Goal: Feedback & Contribution: Submit feedback/report problem

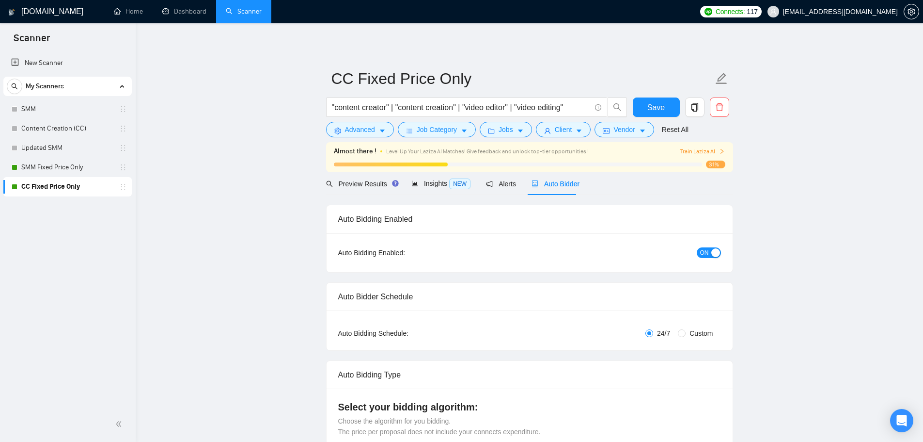
click at [55, 187] on link "CC Fixed Price Only" at bounding box center [67, 186] width 92 height 19
click at [56, 172] on link "SMM Fixed Price Only" at bounding box center [67, 167] width 92 height 19
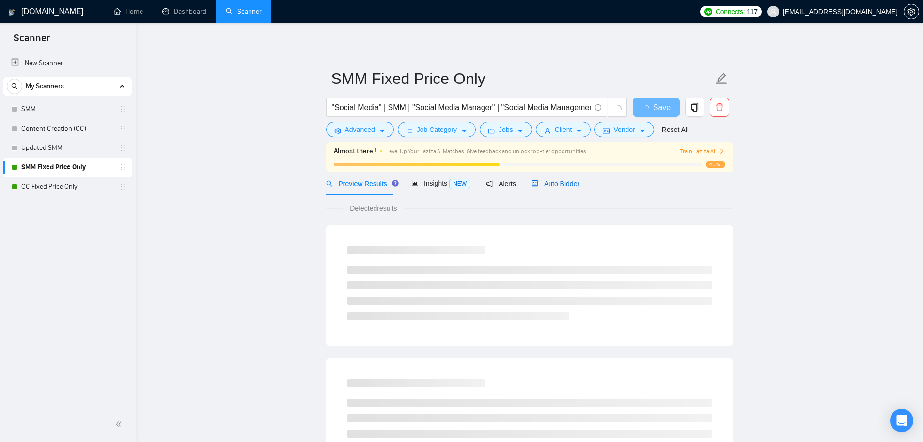
click at [554, 182] on span "Auto Bidder" at bounding box center [556, 184] width 48 height 8
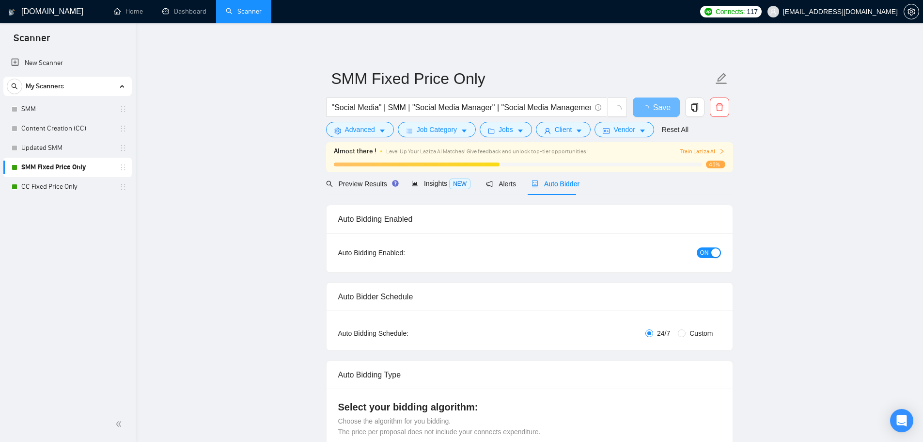
checkbox input "true"
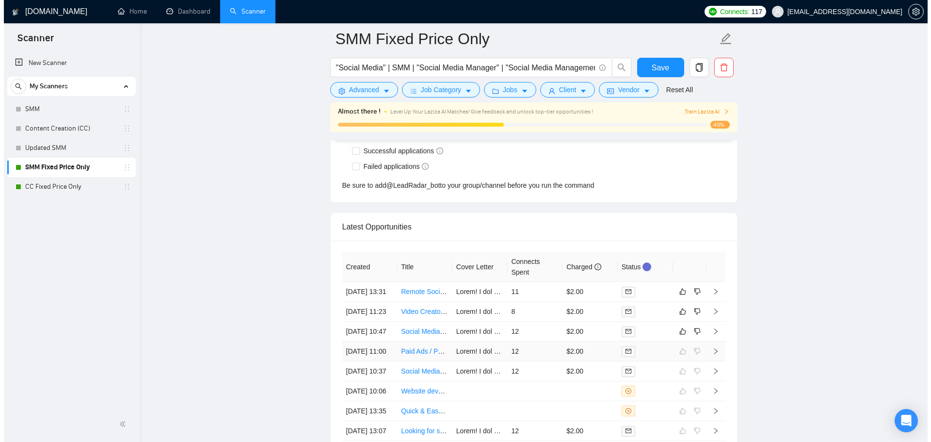
scroll to position [2598, 0]
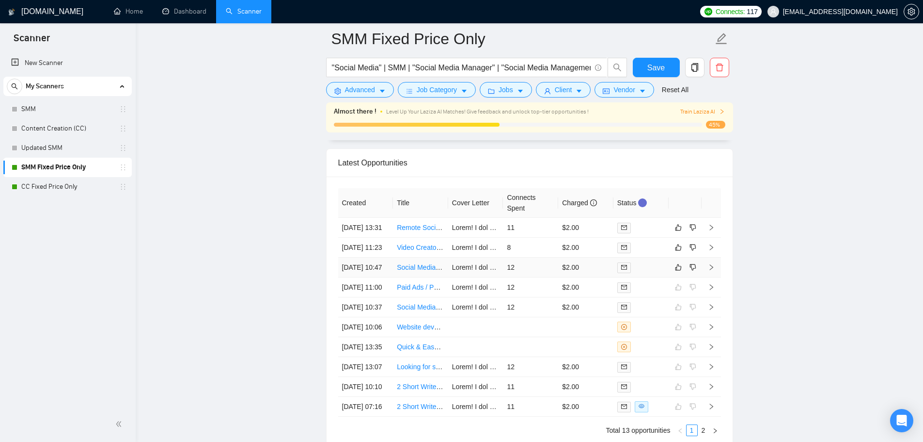
click at [543, 277] on td "12" at bounding box center [530, 267] width 55 height 20
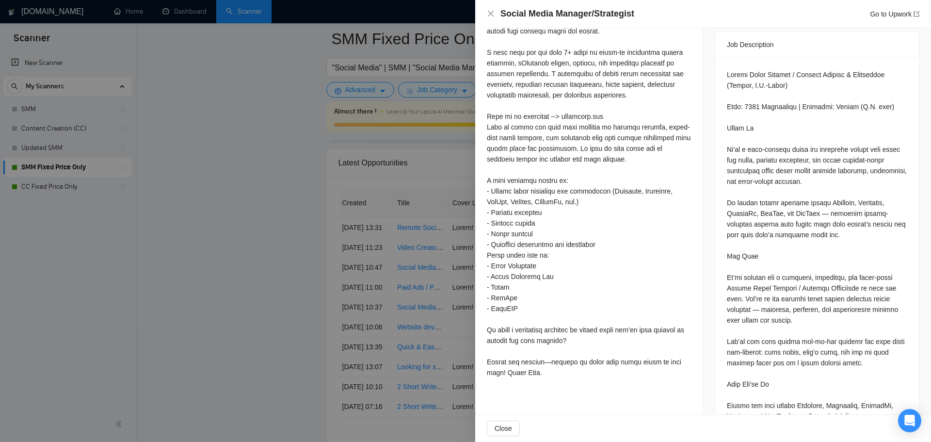
scroll to position [436, 0]
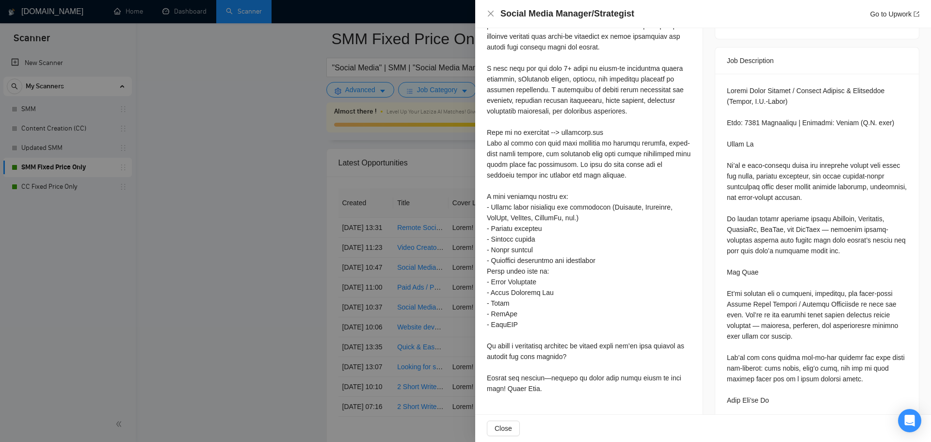
click at [237, 295] on div at bounding box center [465, 221] width 931 height 442
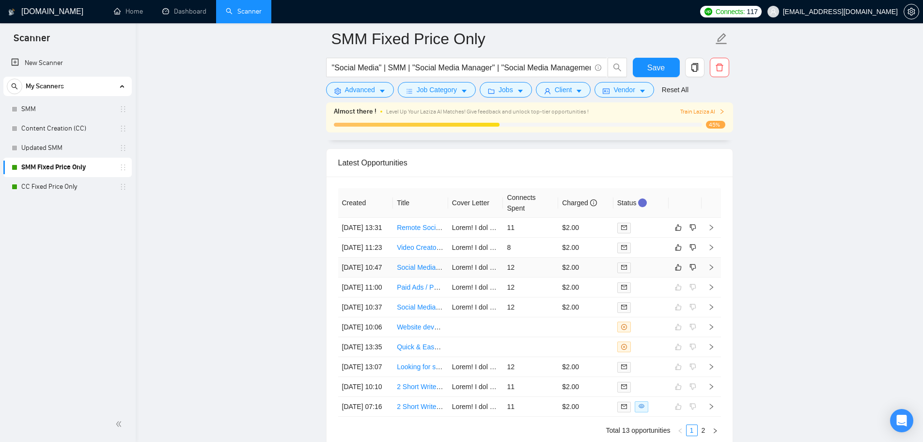
click at [651, 273] on div at bounding box center [642, 267] width 48 height 11
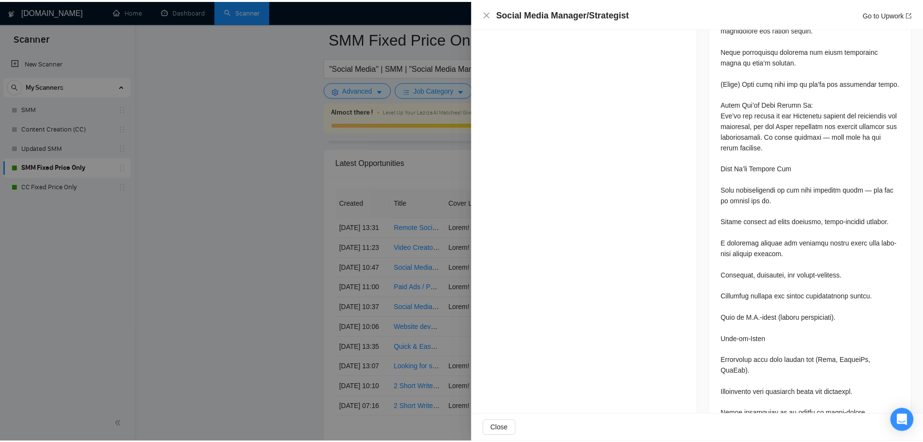
scroll to position [969, 0]
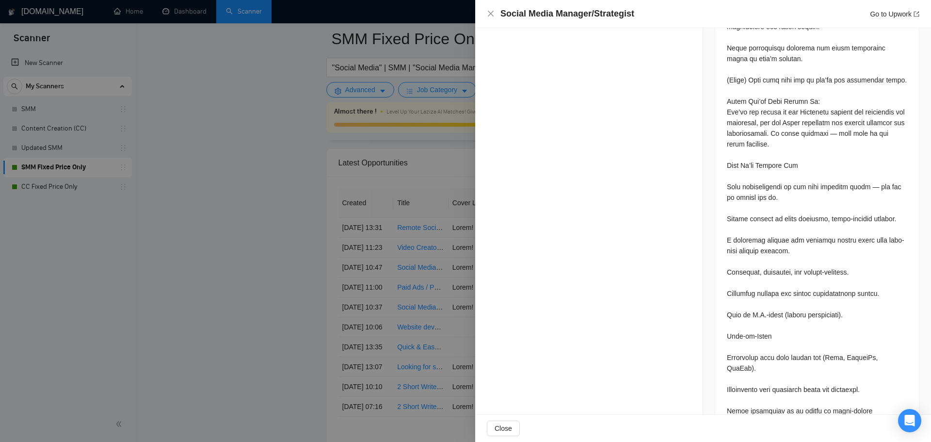
click at [199, 89] on div at bounding box center [465, 221] width 931 height 442
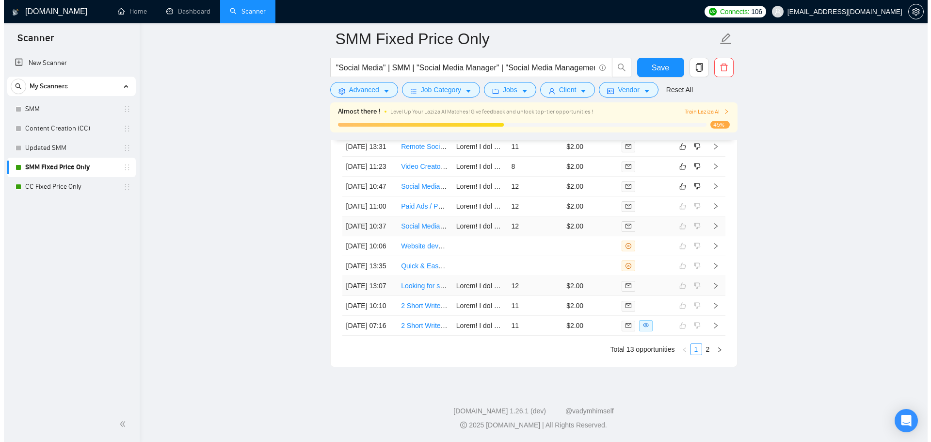
scroll to position [2679, 0]
click at [551, 197] on td "12" at bounding box center [530, 187] width 55 height 20
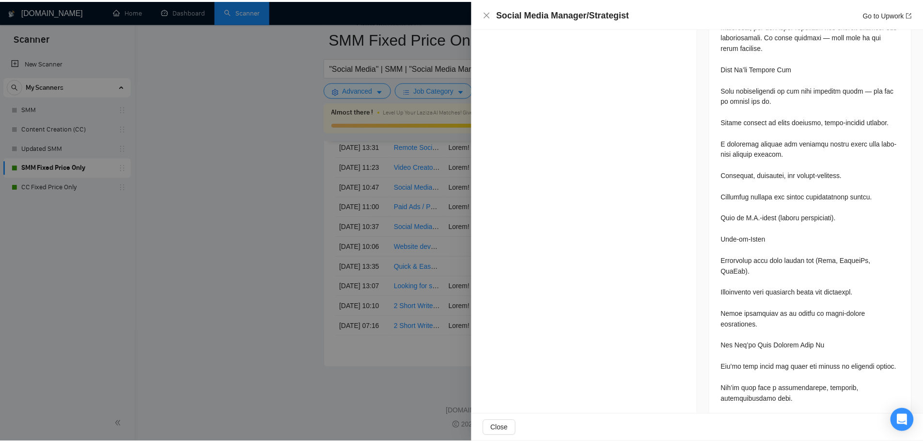
scroll to position [1156, 0]
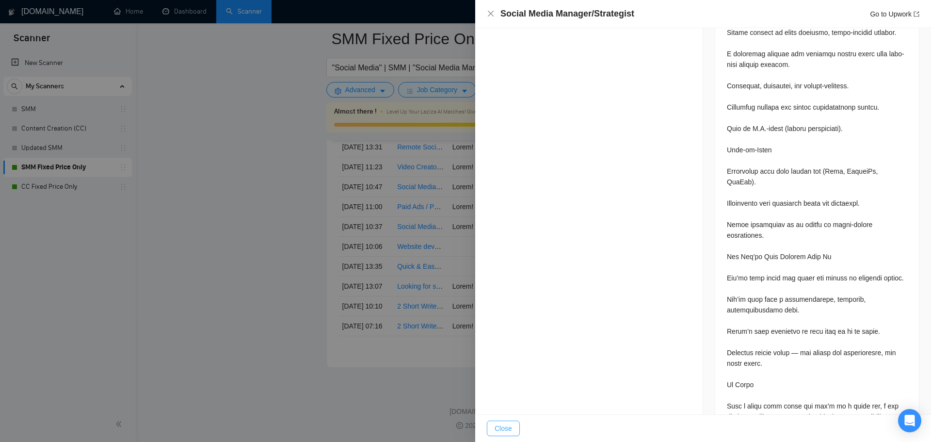
click at [498, 432] on span "Close" at bounding box center [502, 428] width 17 height 11
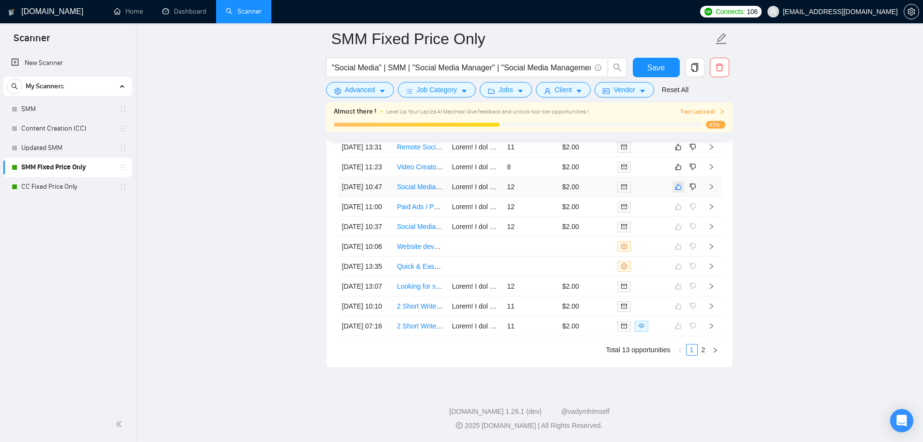
click at [679, 191] on icon "like" at bounding box center [678, 187] width 7 height 8
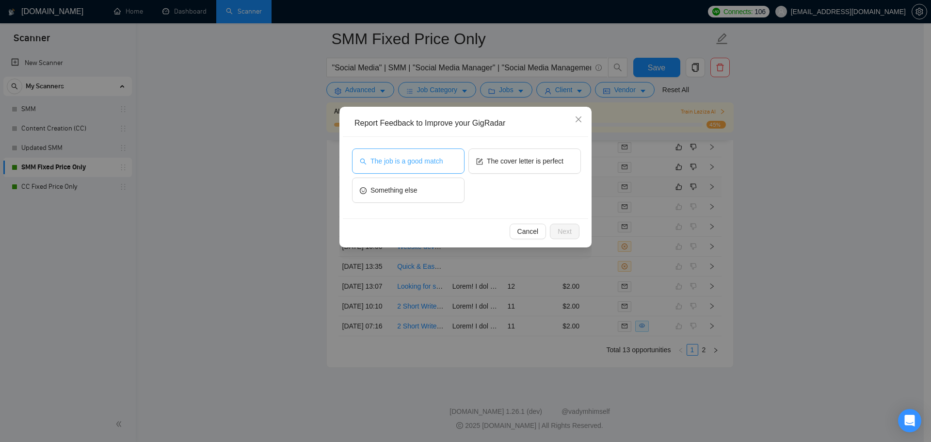
click at [429, 166] on button "The job is a good match" at bounding box center [408, 160] width 112 height 25
click at [540, 160] on span "The cover letter is perfect" at bounding box center [525, 161] width 77 height 11
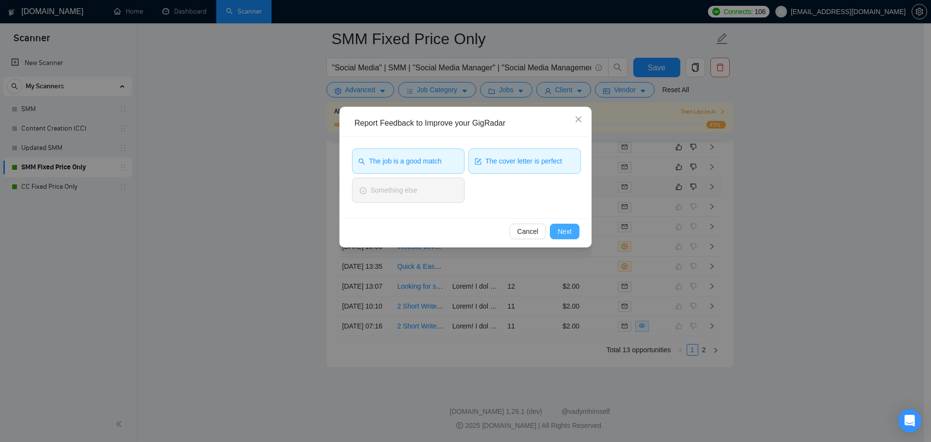
click at [566, 234] on span "Next" at bounding box center [564, 231] width 14 height 11
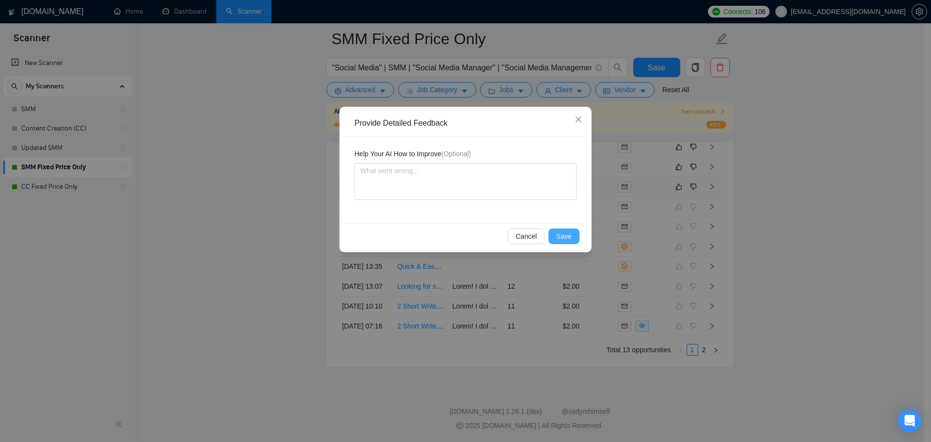
click at [570, 232] on span "Save" at bounding box center [564, 236] width 16 height 11
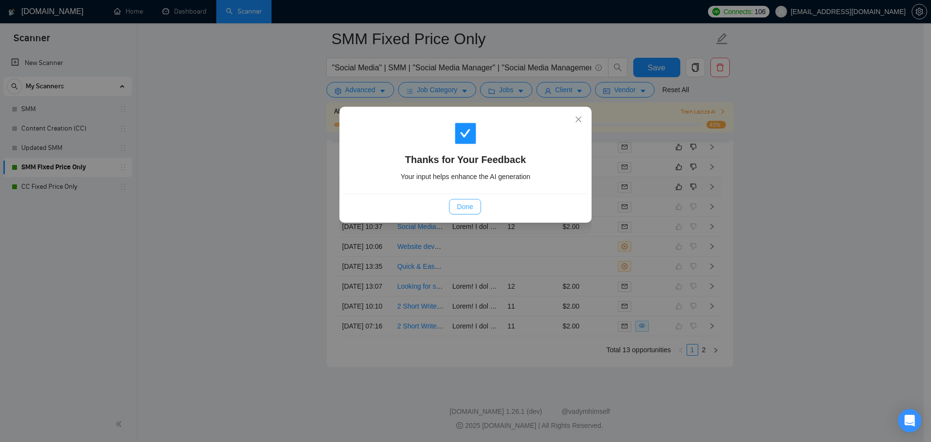
click at [476, 208] on button "Done" at bounding box center [465, 207] width 32 height 16
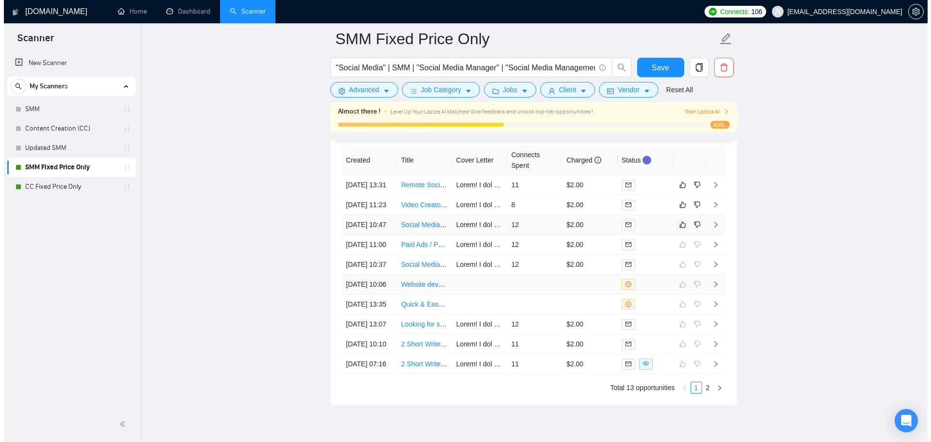
scroll to position [2582, 0]
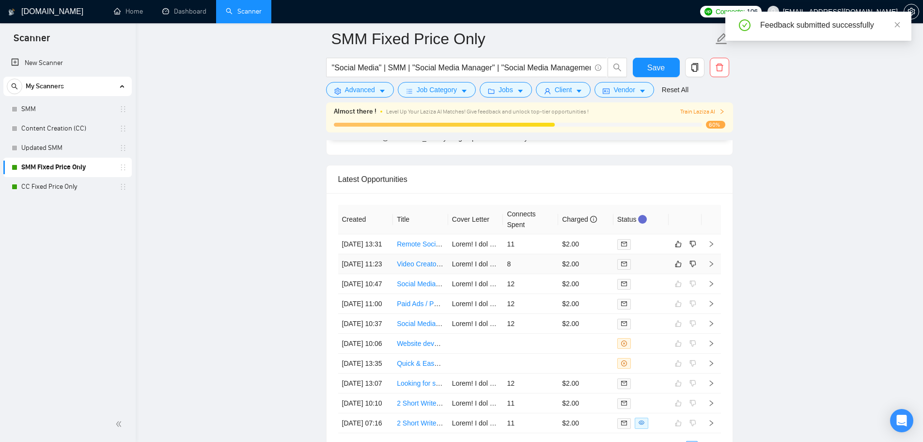
click at [527, 274] on td "8" at bounding box center [530, 264] width 55 height 20
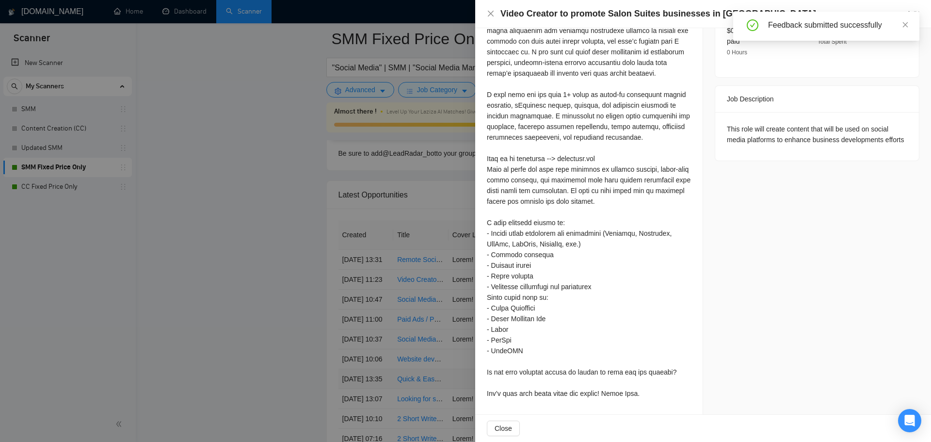
scroll to position [398, 0]
click at [367, 231] on div at bounding box center [465, 221] width 931 height 442
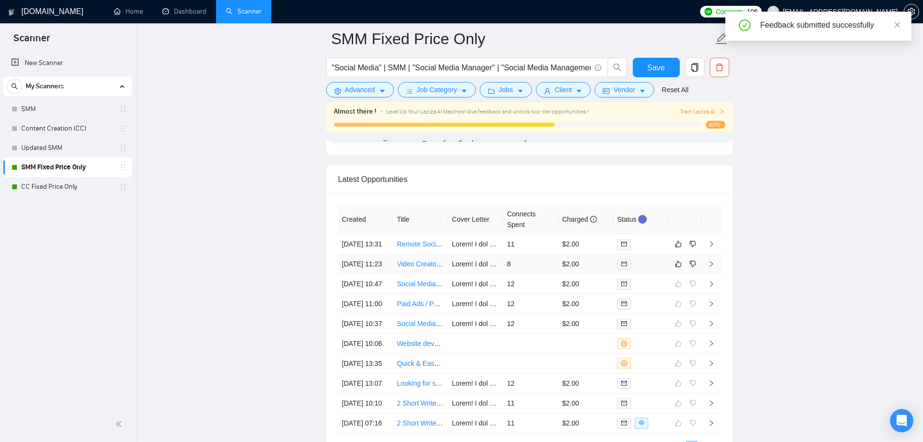
click at [526, 274] on td "8" at bounding box center [530, 264] width 55 height 20
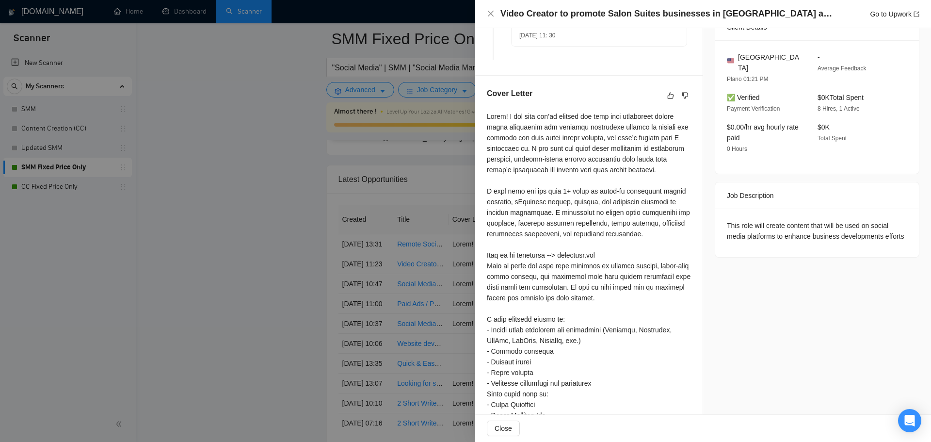
scroll to position [398, 0]
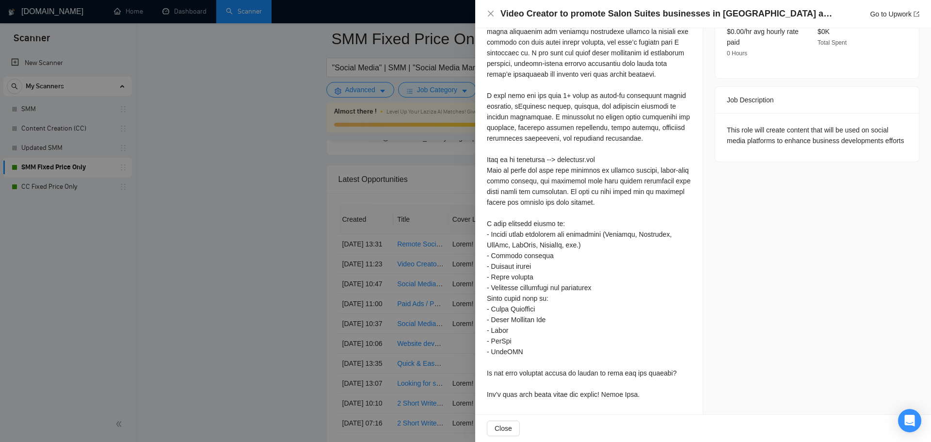
click at [218, 227] on div at bounding box center [465, 221] width 931 height 442
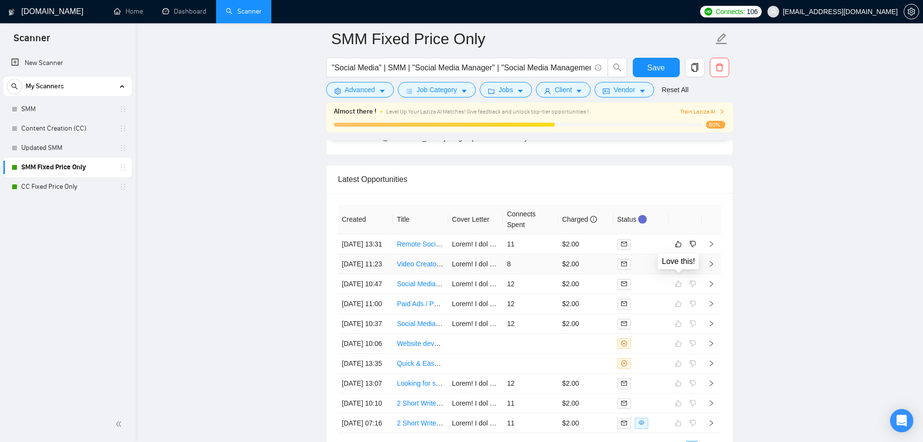
click at [681, 267] on icon "like" at bounding box center [678, 264] width 6 height 6
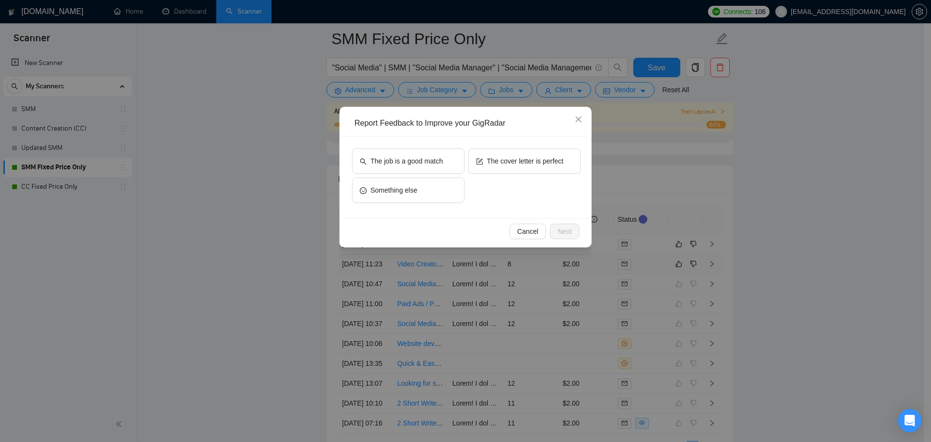
click at [406, 143] on div "The job is a good match The cover letter is perfect Something else" at bounding box center [465, 177] width 245 height 81
click at [429, 161] on span "The job is a good match" at bounding box center [406, 161] width 72 height 11
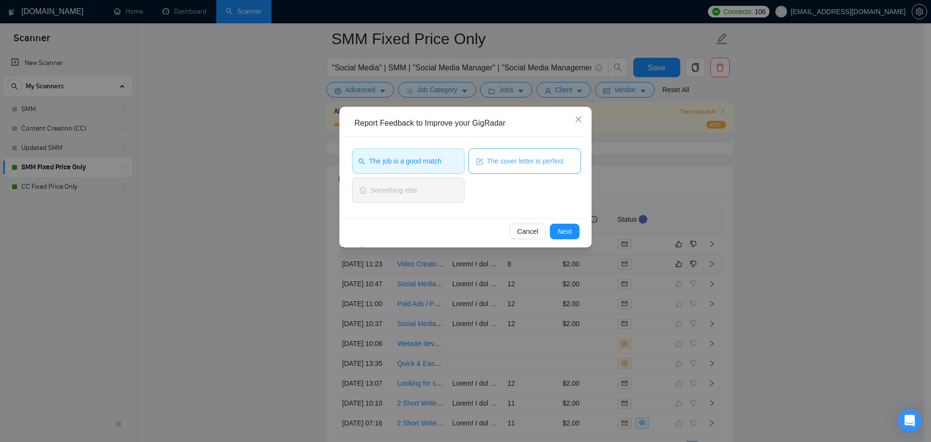
click at [501, 161] on span "The cover letter is perfect" at bounding box center [525, 161] width 77 height 11
click at [568, 234] on span "Next" at bounding box center [564, 231] width 14 height 11
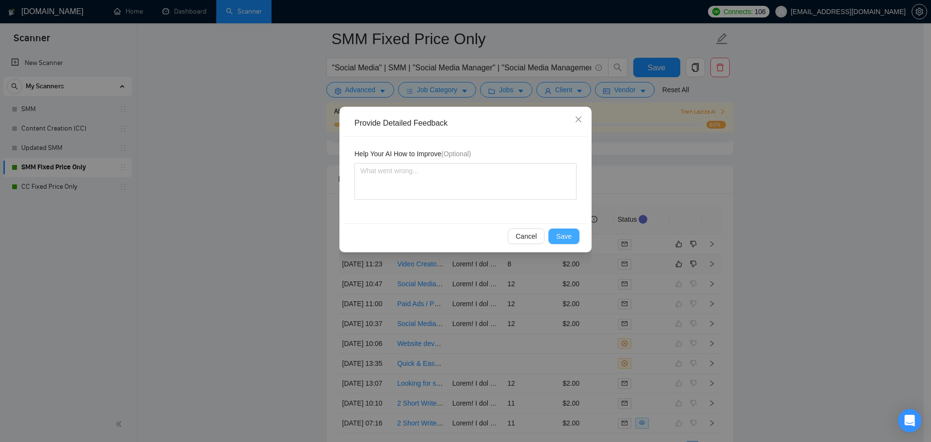
click at [570, 238] on span "Save" at bounding box center [564, 236] width 16 height 11
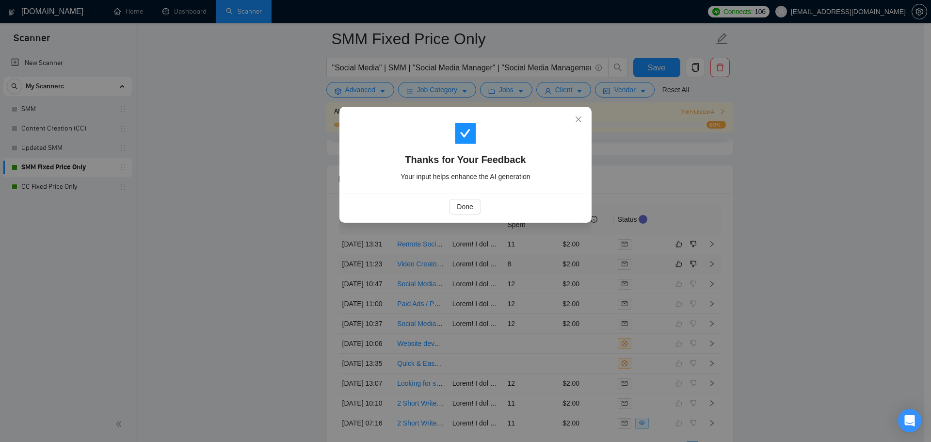
click at [462, 196] on div "Done" at bounding box center [465, 206] width 245 height 26
click at [466, 205] on span "Done" at bounding box center [465, 206] width 16 height 11
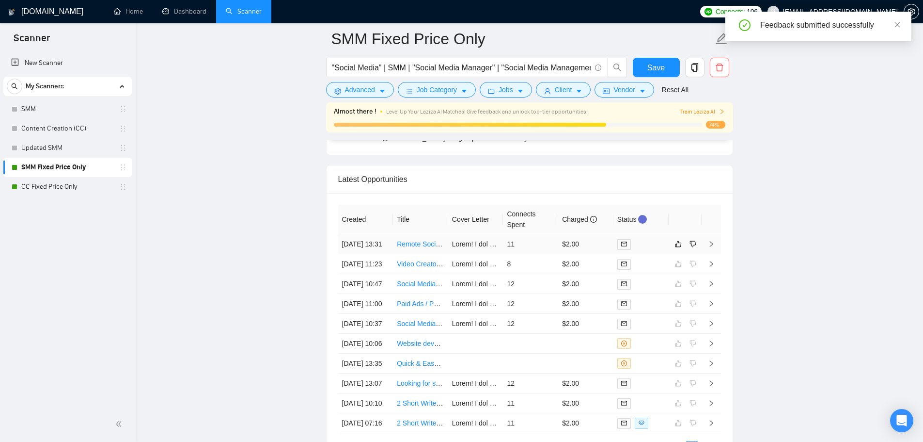
click at [534, 254] on td "11" at bounding box center [530, 244] width 55 height 20
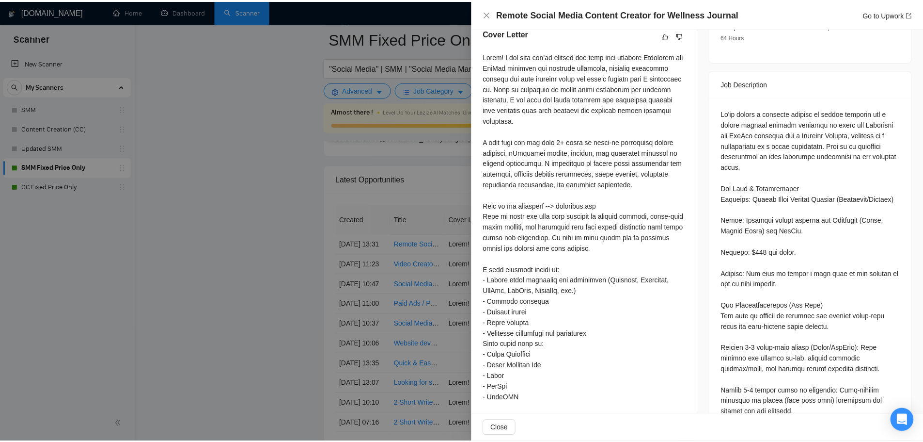
scroll to position [346, 0]
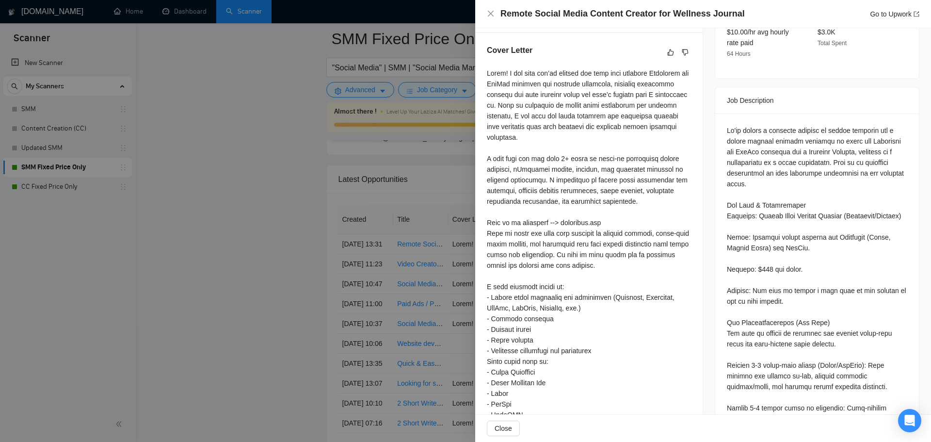
click at [331, 243] on div at bounding box center [465, 221] width 931 height 442
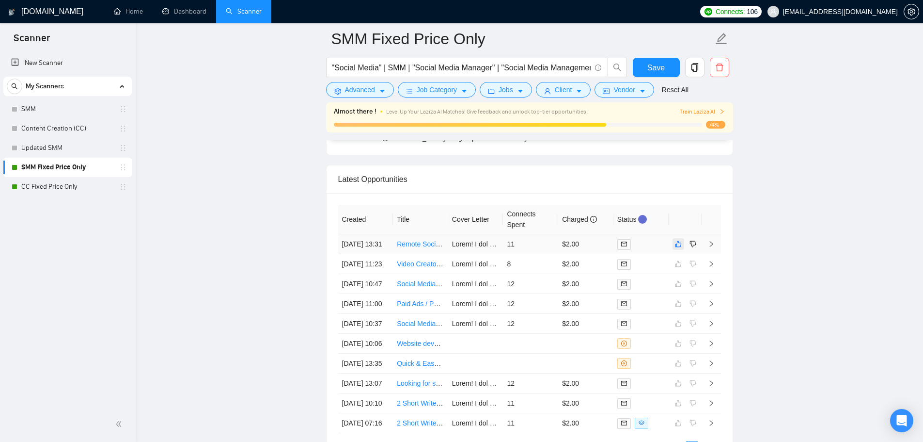
click at [677, 246] on icon "like" at bounding box center [678, 244] width 6 height 6
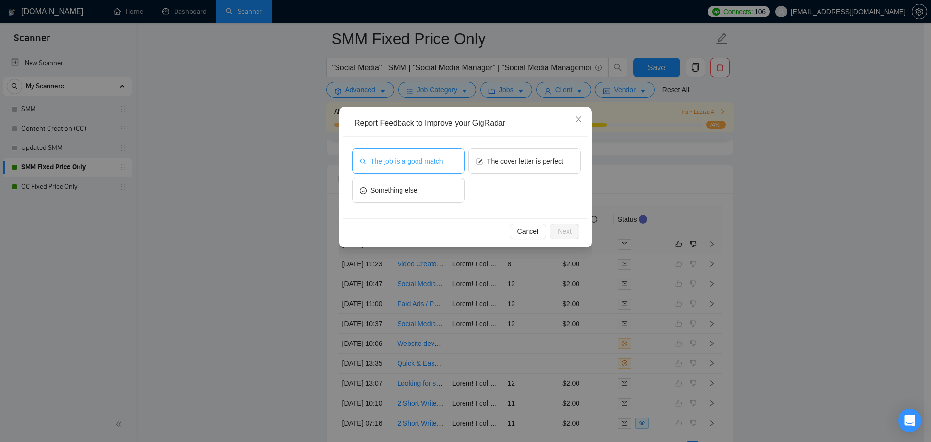
click at [431, 160] on span "The job is a good match" at bounding box center [406, 161] width 72 height 11
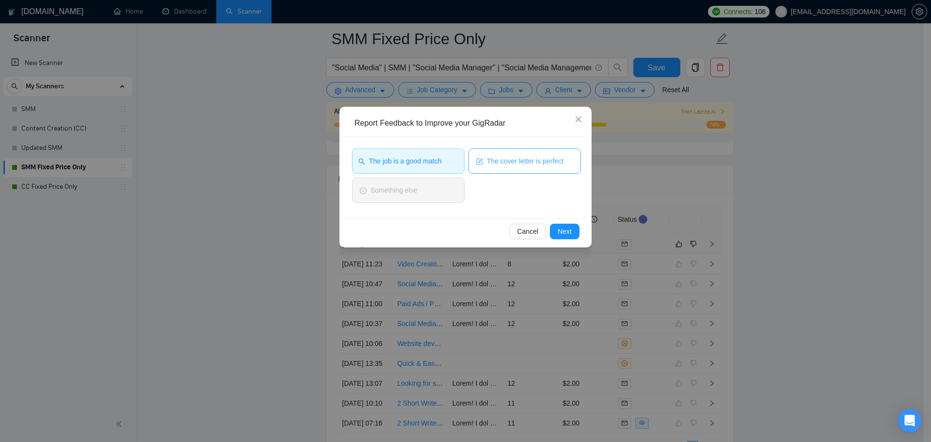
click at [530, 169] on button "The cover letter is perfect" at bounding box center [524, 160] width 112 height 25
click at [553, 233] on button "Next" at bounding box center [565, 231] width 30 height 16
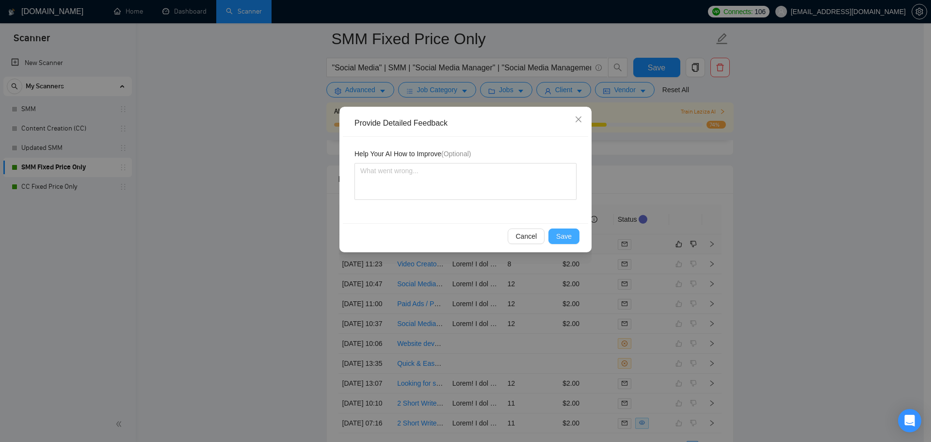
click at [569, 234] on span "Save" at bounding box center [564, 236] width 16 height 11
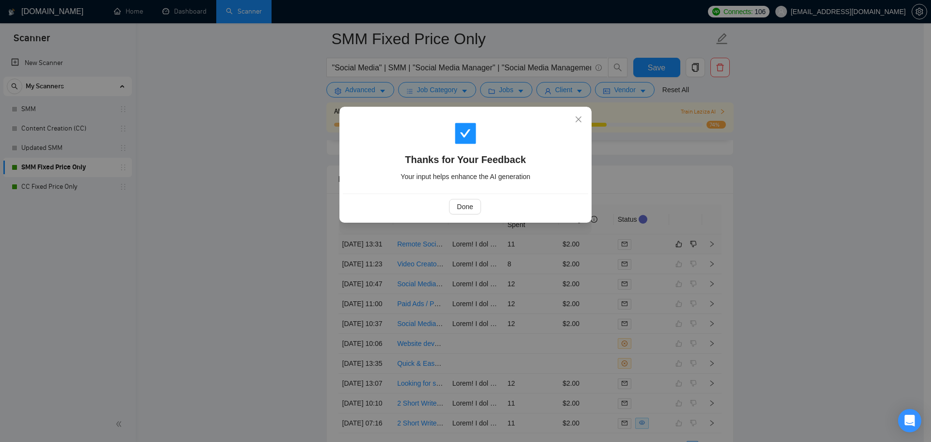
click at [433, 208] on div "Done" at bounding box center [464, 207] width 229 height 16
click at [466, 221] on div "Thanks for Your Feedback Your input helps enhance the AI generation Done" at bounding box center [465, 165] width 252 height 116
click at [458, 194] on div "Done" at bounding box center [465, 206] width 245 height 26
click at [466, 203] on span "Done" at bounding box center [465, 206] width 16 height 11
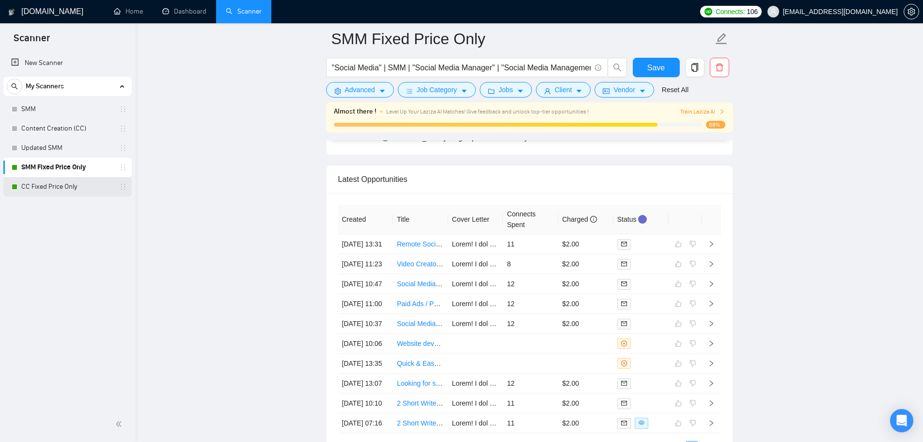
click at [85, 186] on link "CC Fixed Price Only" at bounding box center [67, 186] width 92 height 19
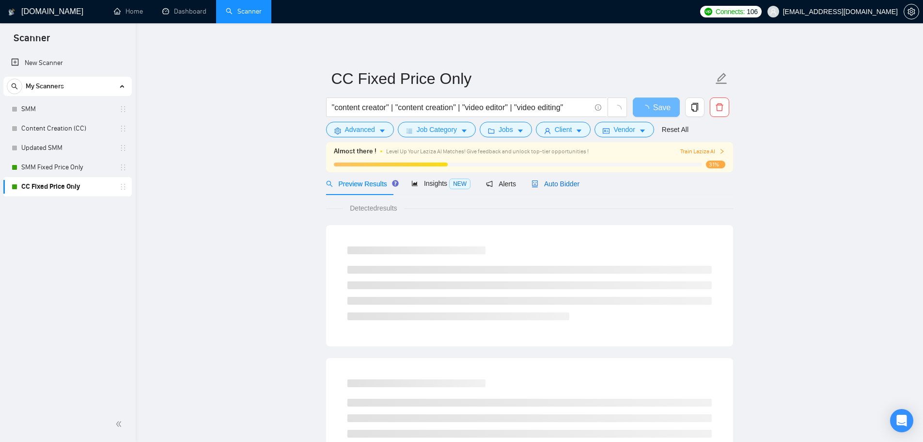
click at [556, 180] on span "Auto Bidder" at bounding box center [556, 184] width 48 height 8
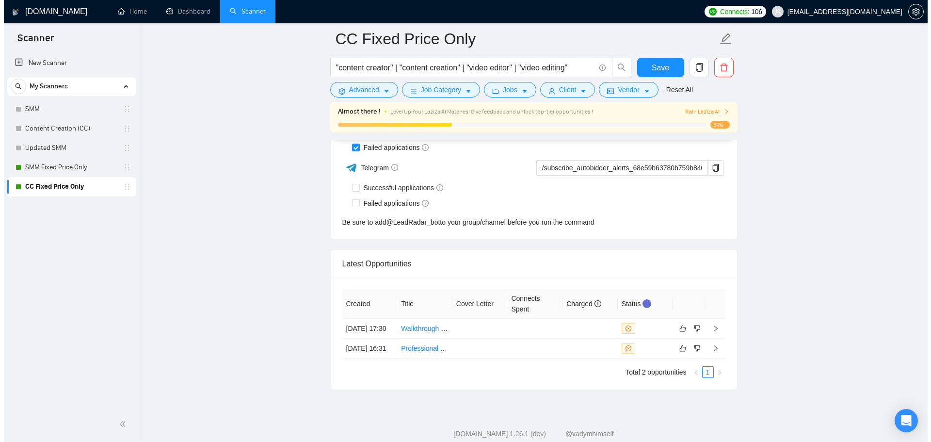
scroll to position [2524, 0]
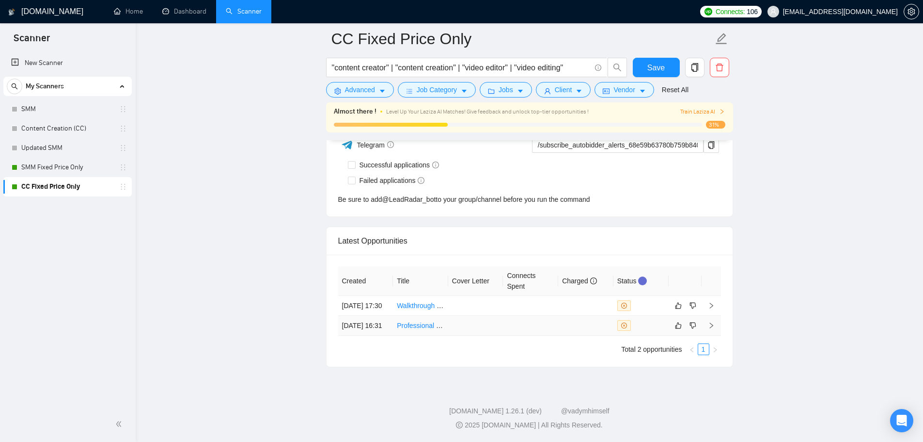
click at [525, 323] on td at bounding box center [530, 326] width 55 height 20
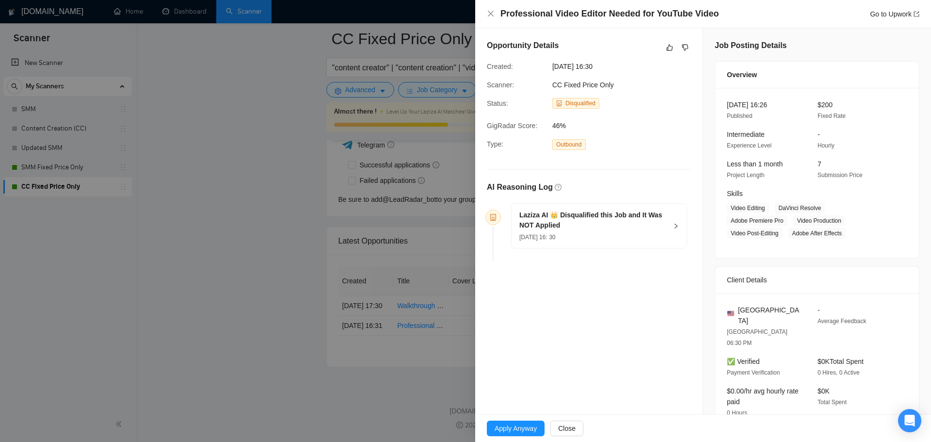
click at [539, 221] on h5 "Laziza AI 👑 Disqualified this Job and It Was NOT Applied" at bounding box center [593, 220] width 148 height 20
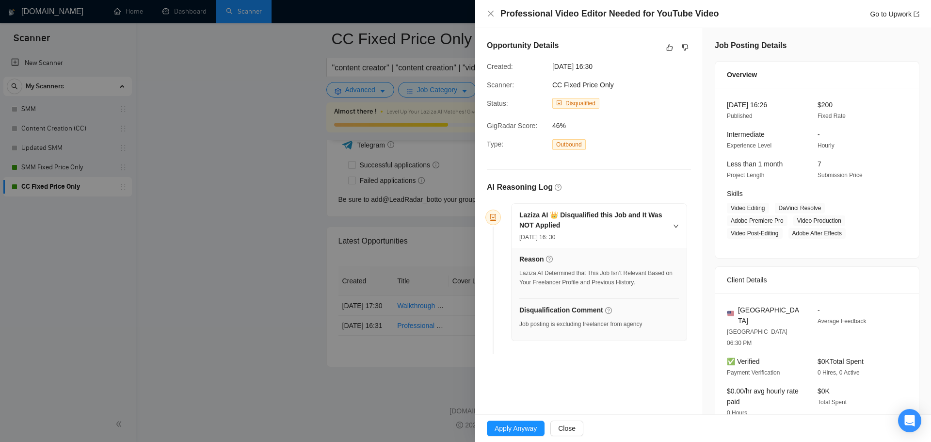
click at [319, 293] on div at bounding box center [465, 221] width 931 height 442
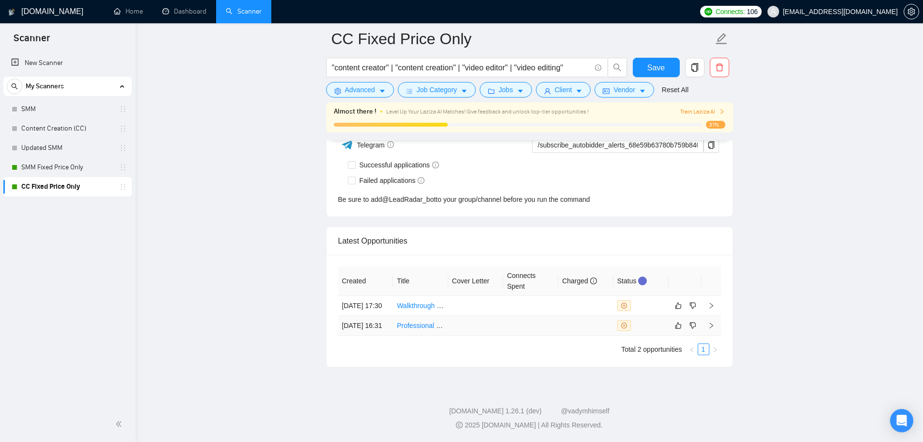
click at [421, 321] on link "Professional Video Editor Needed for YouTube Video" at bounding box center [476, 325] width 159 height 8
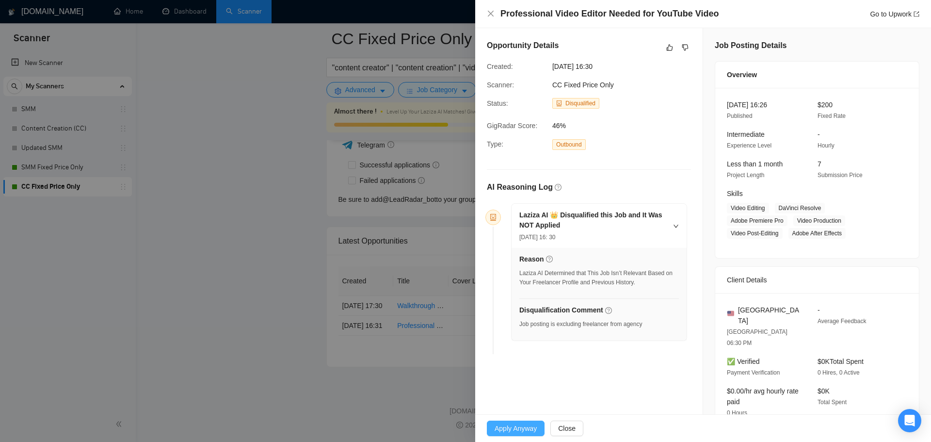
click at [507, 429] on span "Apply Anyway" at bounding box center [515, 428] width 42 height 11
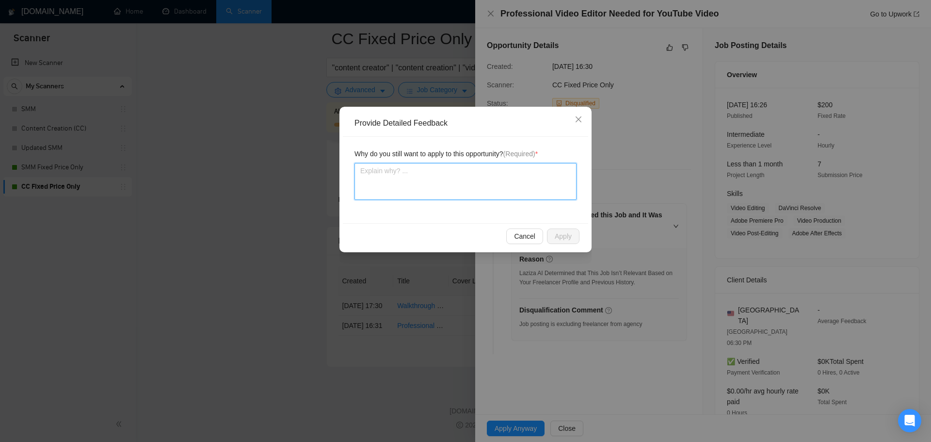
click at [457, 186] on textarea at bounding box center [465, 181] width 222 height 37
type textarea "I"
type textarea "T"
type textarea "Th"
type textarea "The"
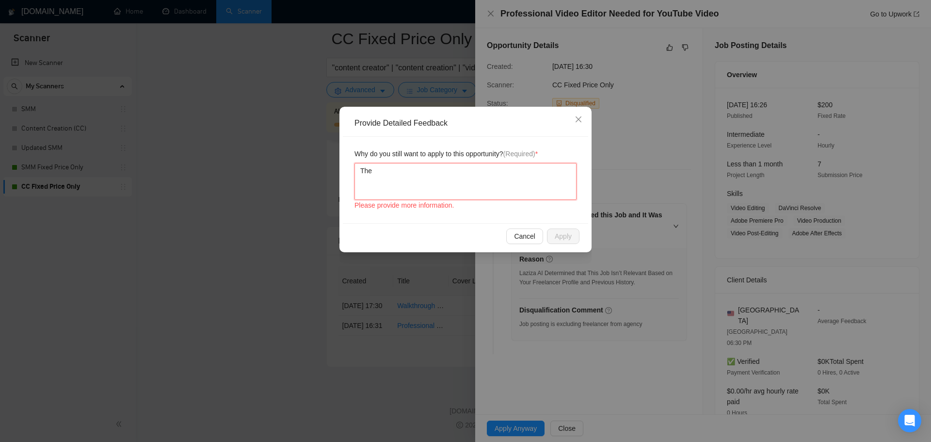
type textarea "The"
type textarea "The f"
type textarea "The fr"
type textarea "The fre"
type textarea "The free"
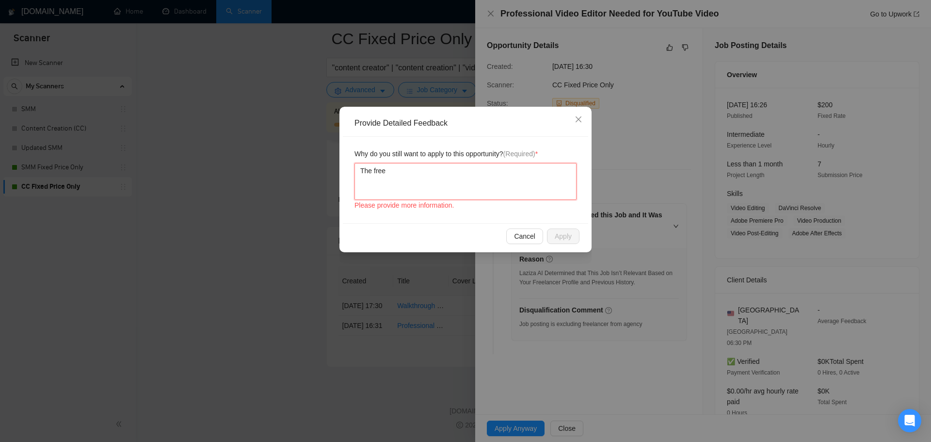
type textarea "The [PERSON_NAME]"
type textarea "The freela"
type textarea "The freelan"
type textarea "The freelanc"
type textarea "The freelance"
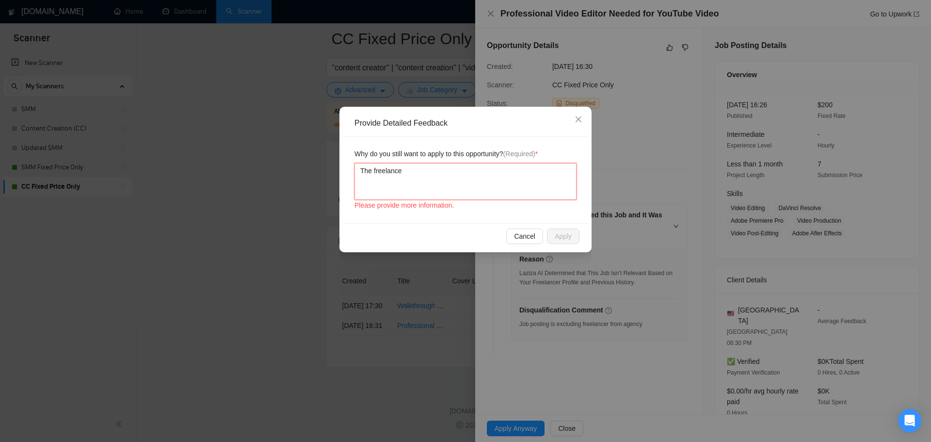
type textarea "The freelancer"
type textarea "The freelancer ("
type textarea "The freelancer (S"
type textarea "The freelancer (Su"
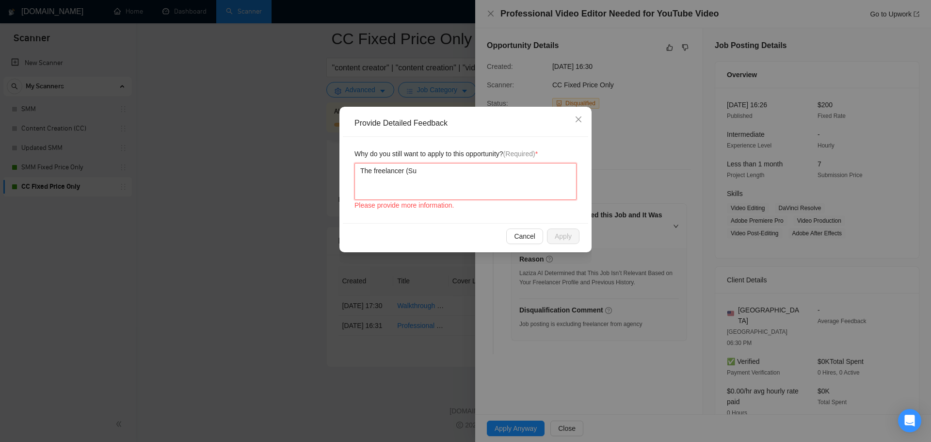
type textarea "The freelancer (Sun"
type textarea "The freelancer (Sunn"
type textarea "The freelancer (Sunny"
type textarea "The freelancer ([PERSON_NAME]"
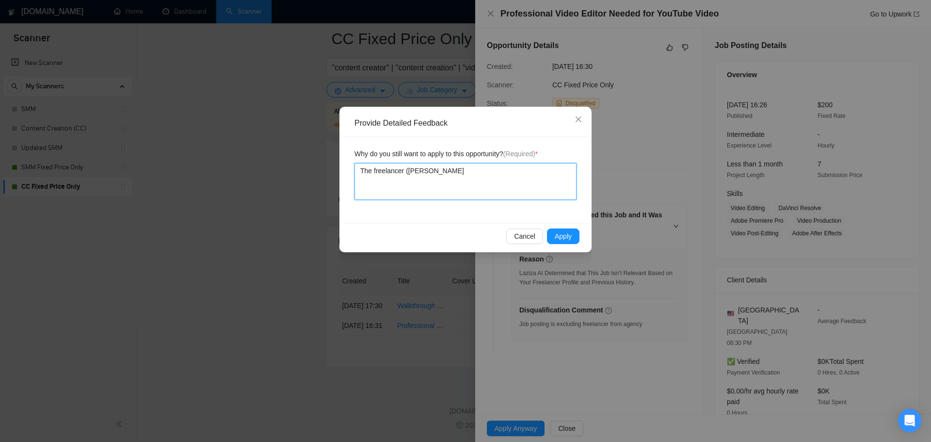
type textarea "The freelancer ([PERSON_NAME]"
type textarea "The freelancer ([PERSON_NAME])"
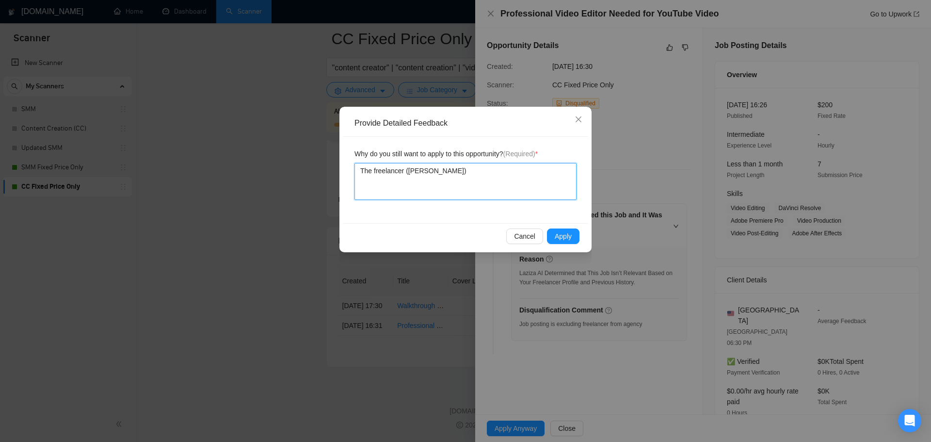
type textarea "The freelancer ([PERSON_NAME]) m"
type textarea "The freelancer ([PERSON_NAME]) me"
type textarea "The freelancer ([PERSON_NAME]) mee"
type textarea "The freelancer ([PERSON_NAME]) meet"
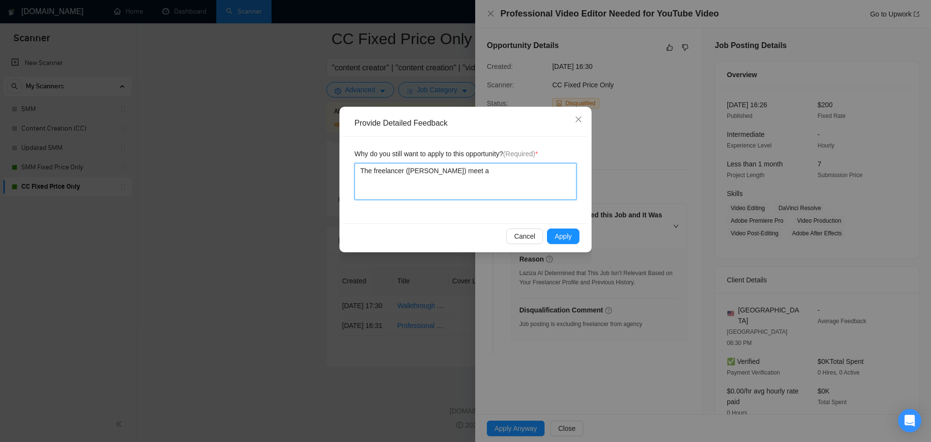
type textarea "The freelancer ([PERSON_NAME]) meet al"
type textarea "The freelancer ([PERSON_NAME]) meet al;"
type textarea "The freelancer ([PERSON_NAME]) meet al;l"
type textarea "The freelancer ([PERSON_NAME]) meet al;l t"
type textarea "The freelancer ([PERSON_NAME]) meet al;l the"
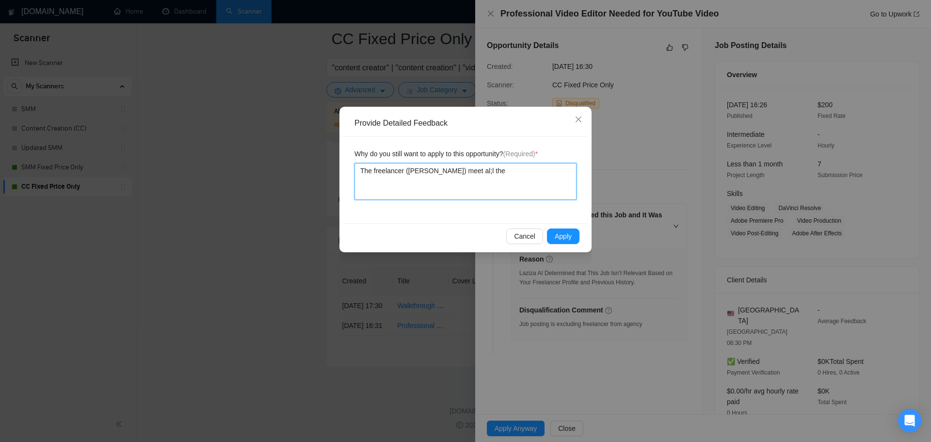
type textarea "The freelancer ([PERSON_NAME]) meet al;l the"
type textarea "The freelancer ([PERSON_NAME]) meet al;l the r"
type textarea "The freelancer ([PERSON_NAME]) meet al;l the re"
type textarea "The freelancer ([PERSON_NAME]) meet al;l the requ"
type textarea "The freelancer ([PERSON_NAME]) meet al;l the requi"
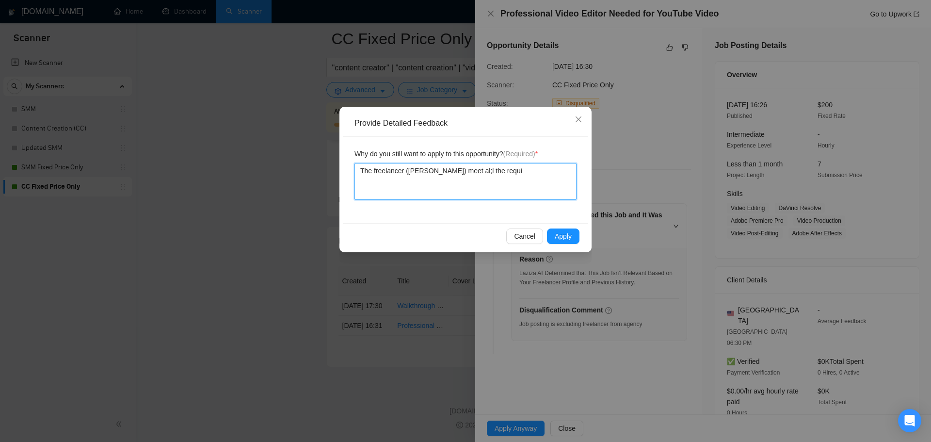
type textarea "The freelancer ([PERSON_NAME]) meet al;l the requir"
type textarea "The freelancer ([PERSON_NAME]) meet al;l the require"
type textarea "The freelancer ([PERSON_NAME]) meet al;l the requirem"
type textarea "The freelancer ([PERSON_NAME]) meet al;l the requireme"
type textarea "The freelancer ([PERSON_NAME]) meet al;l the requiremen"
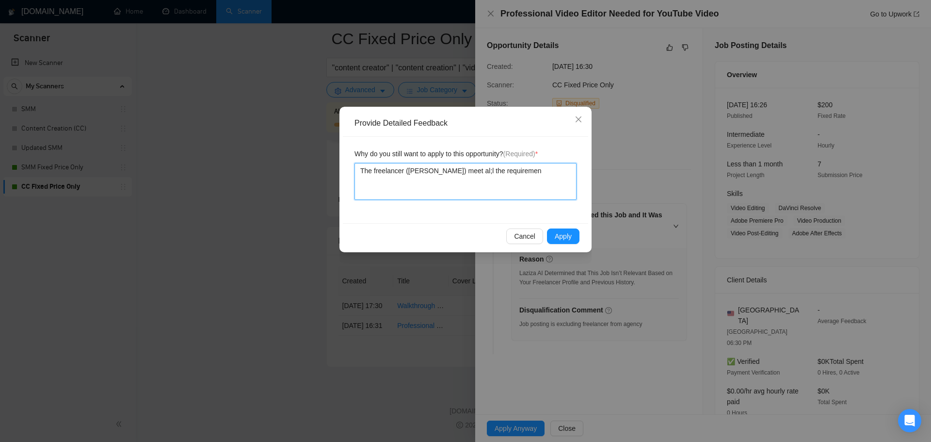
type textarea "The freelancer ([PERSON_NAME]) meet al;l the requirement"
type textarea "The freelancer ([PERSON_NAME]) meet al;l the requirements"
type textarea "The freelancer ([PERSON_NAME]) meet al;l the requirements f"
type textarea "The freelancer ([PERSON_NAME]) meet al;l the requirements fo"
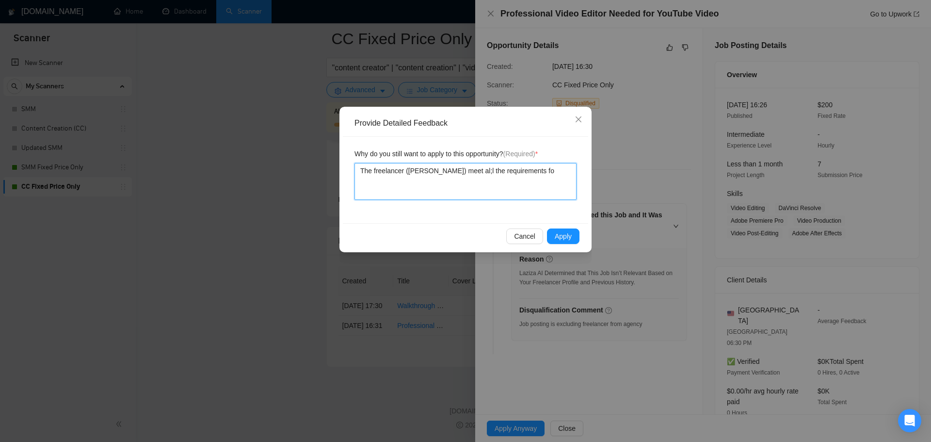
type textarea "The freelancer ([PERSON_NAME]) meet al;l the requirements for"
type textarea "The freelancer ([PERSON_NAME]) meet al;l the requirements for t"
type textarea "The freelancer ([PERSON_NAME]) meet al;l the requirements for th"
type textarea "The freelancer ([PERSON_NAME]) meet al;l the requirements for thi"
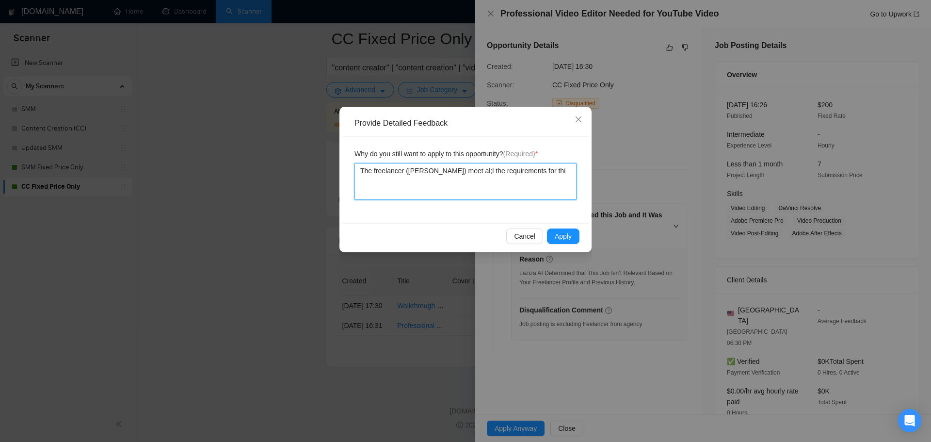
type textarea "The freelancer ([PERSON_NAME]) meet al;l the requirements for this"
type textarea "The freelancer ([PERSON_NAME]) meet al;l the requirements for this j"
type textarea "The freelancer ([PERSON_NAME]) meet al;l the requirements for this jo"
type textarea "The freelancer ([PERSON_NAME]) meet al;l the requirements for this job"
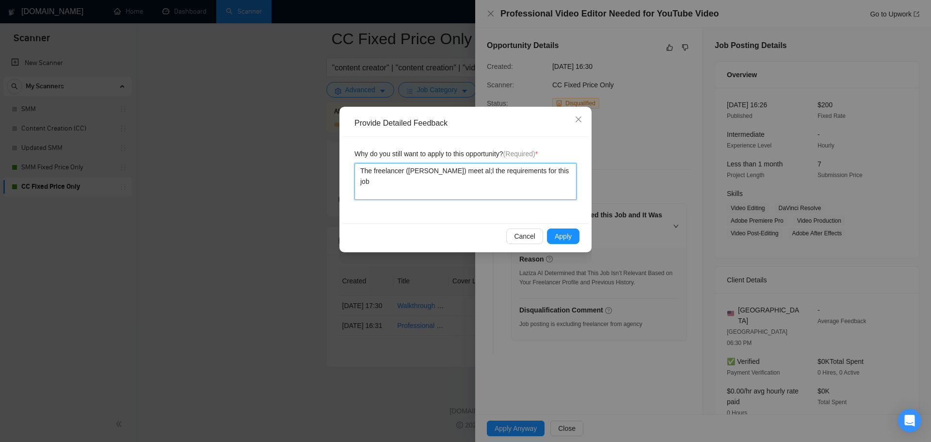
type textarea "The freelancer ([PERSON_NAME]) meet al;l the requirements for this job."
click at [464, 171] on textarea "The freelancer ([PERSON_NAME]) meet al;l the requirements for this job." at bounding box center [465, 181] width 222 height 37
type textarea "The freelancer ([PERSON_NAME]) meet all the requirements for this job."
click at [570, 238] on span "Apply" at bounding box center [563, 236] width 17 height 11
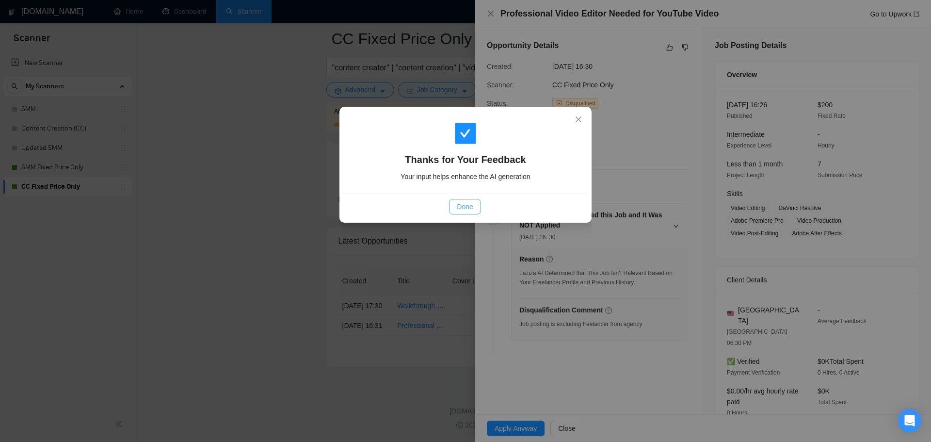
click at [458, 204] on span "Done" at bounding box center [465, 206] width 16 height 11
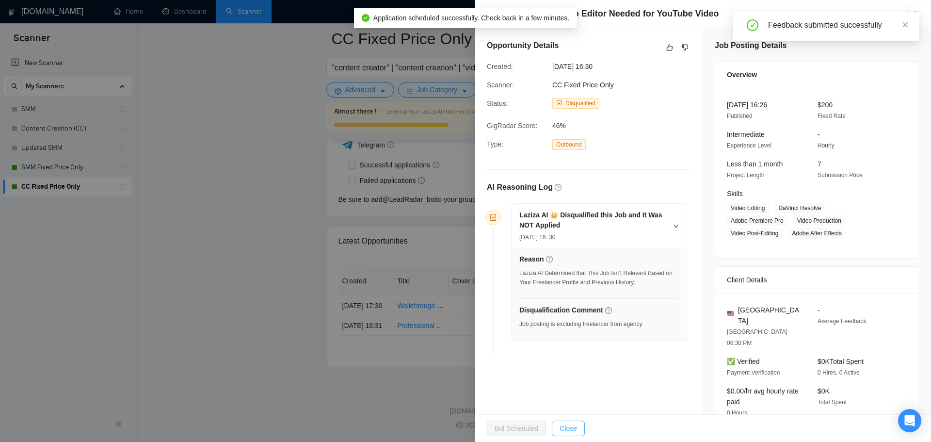
click at [567, 427] on span "Close" at bounding box center [567, 428] width 17 height 11
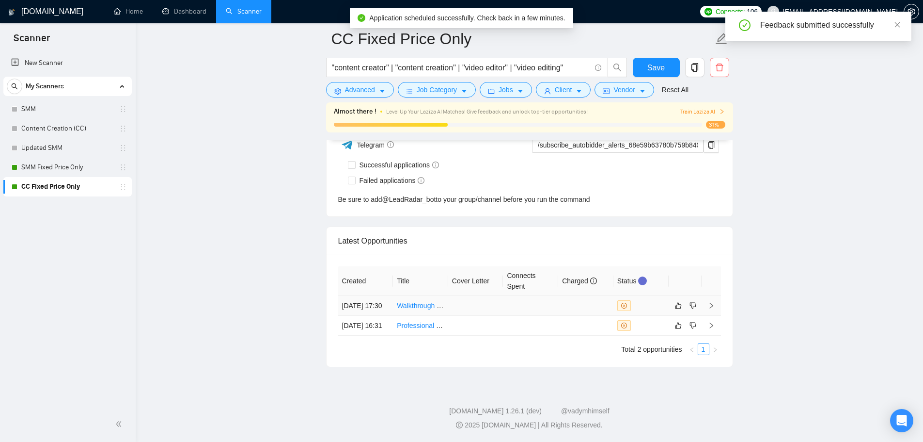
click at [547, 296] on td at bounding box center [530, 306] width 55 height 20
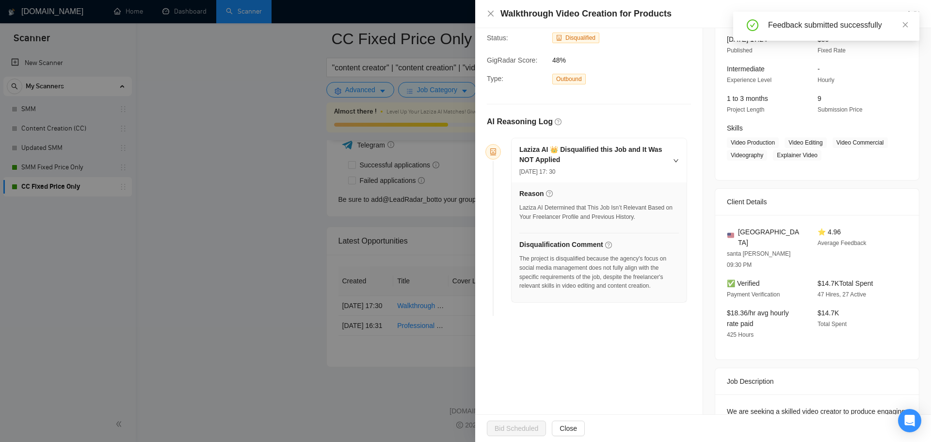
scroll to position [156, 0]
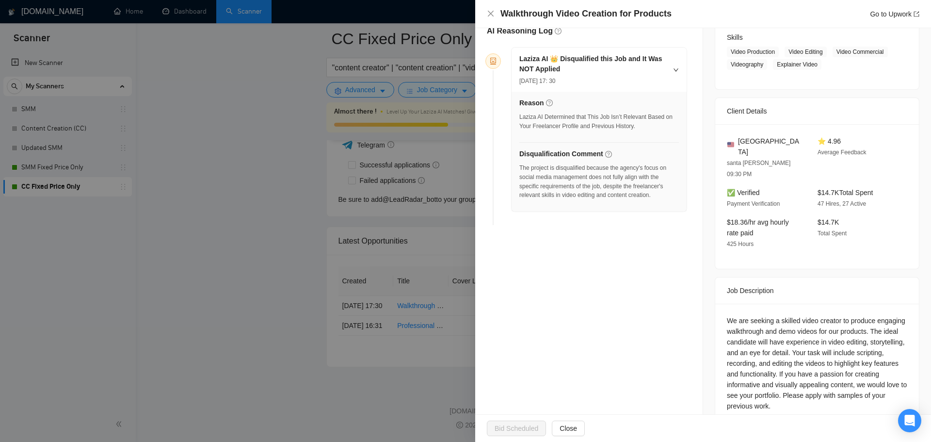
click at [293, 305] on div at bounding box center [465, 221] width 931 height 442
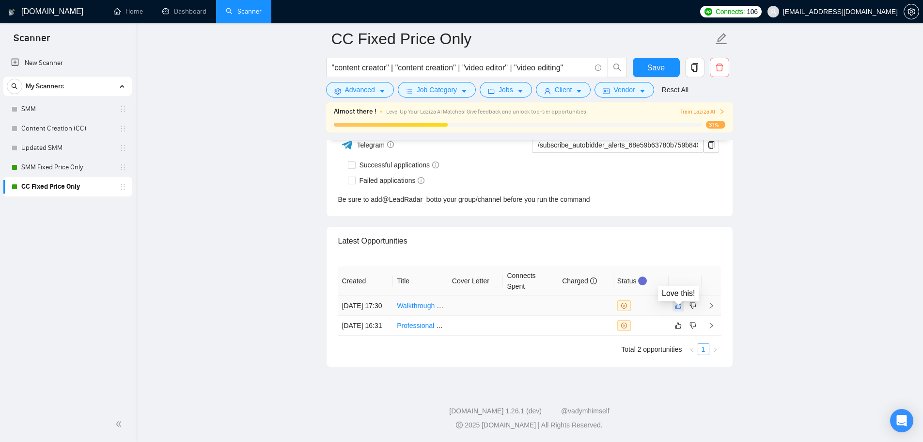
click at [679, 302] on icon "like" at bounding box center [678, 306] width 7 height 8
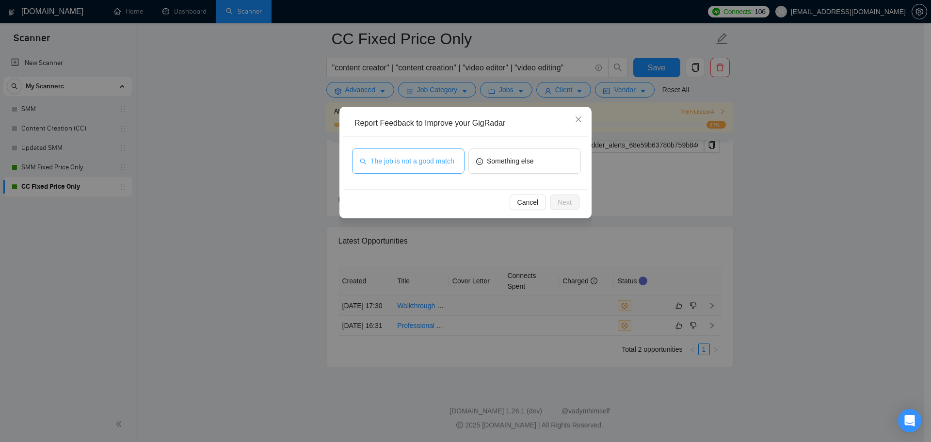
click at [439, 169] on button "The job is not a good match" at bounding box center [408, 160] width 112 height 25
click at [566, 204] on span "Next" at bounding box center [564, 202] width 14 height 11
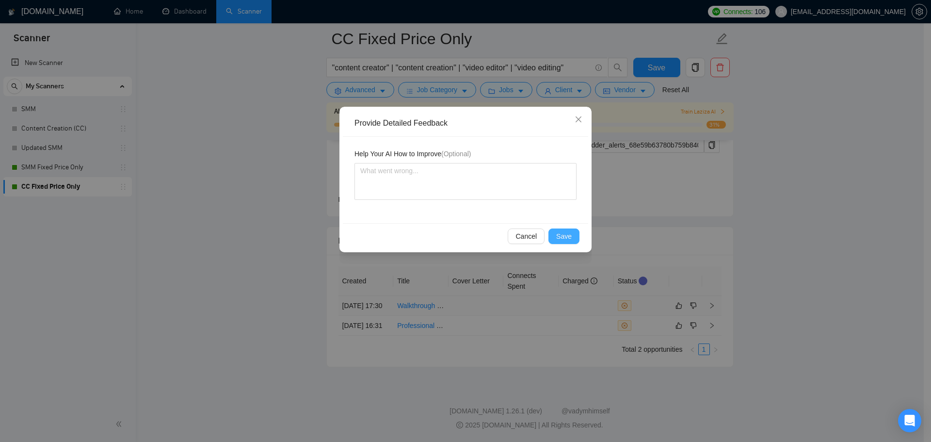
click at [568, 238] on span "Save" at bounding box center [564, 236] width 16 height 11
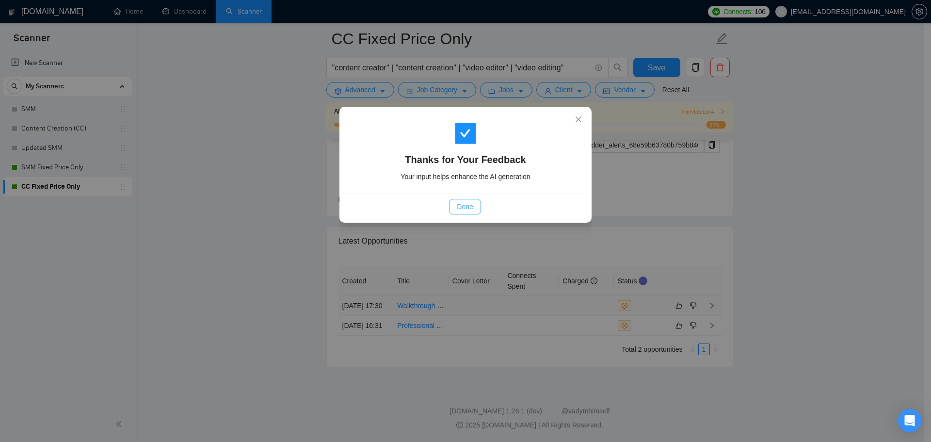
click at [463, 207] on span "Done" at bounding box center [465, 206] width 16 height 11
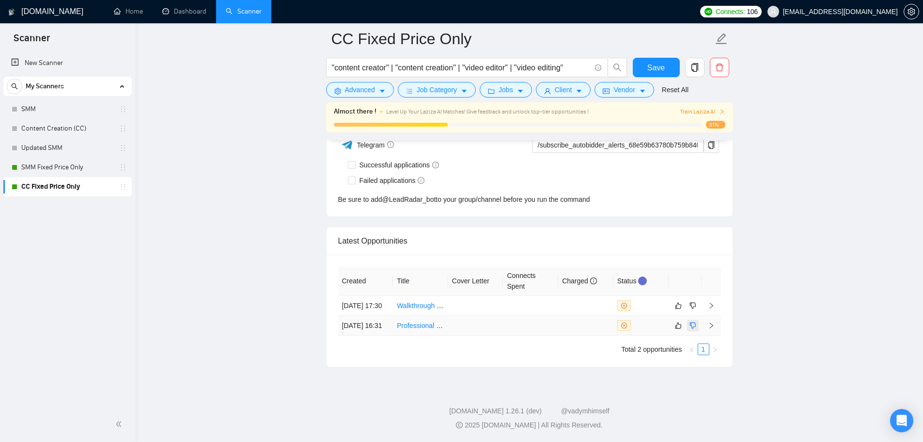
click at [692, 321] on icon "dislike" at bounding box center [693, 325] width 7 height 8
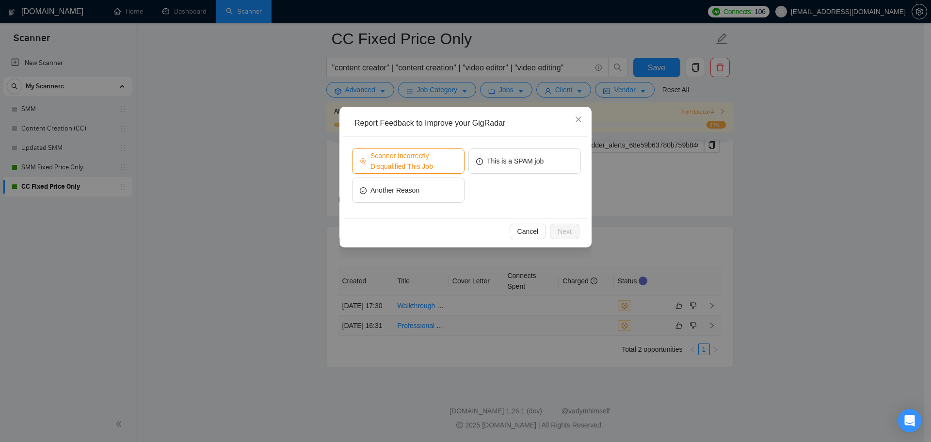
click at [426, 163] on span "Scanner Incorrectly Disqualified This Job" at bounding box center [413, 160] width 86 height 21
click at [569, 229] on span "Next" at bounding box center [564, 231] width 14 height 11
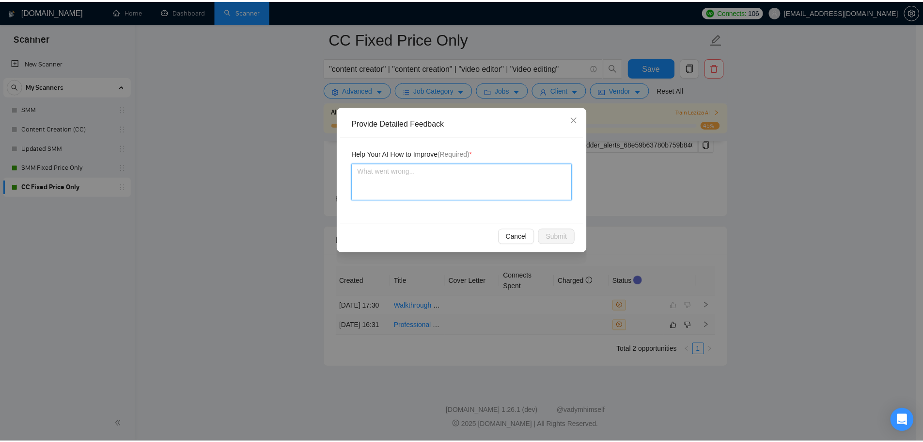
scroll to position [2399, 0]
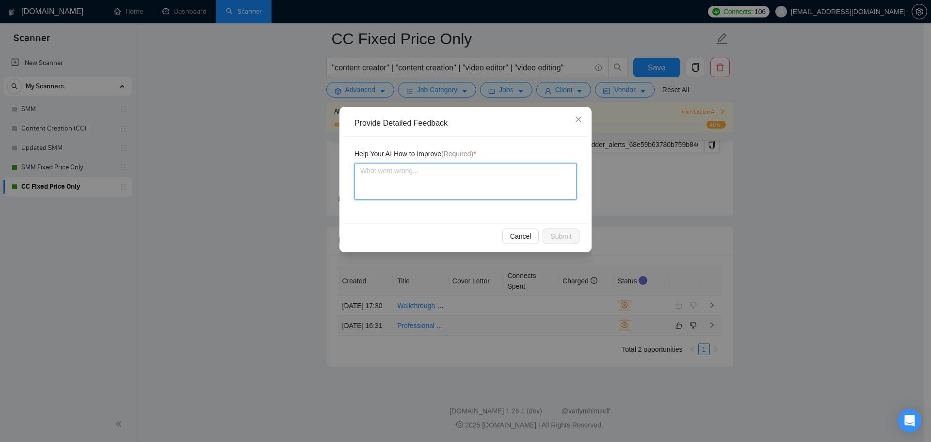
click at [385, 174] on textarea at bounding box center [465, 181] width 222 height 37
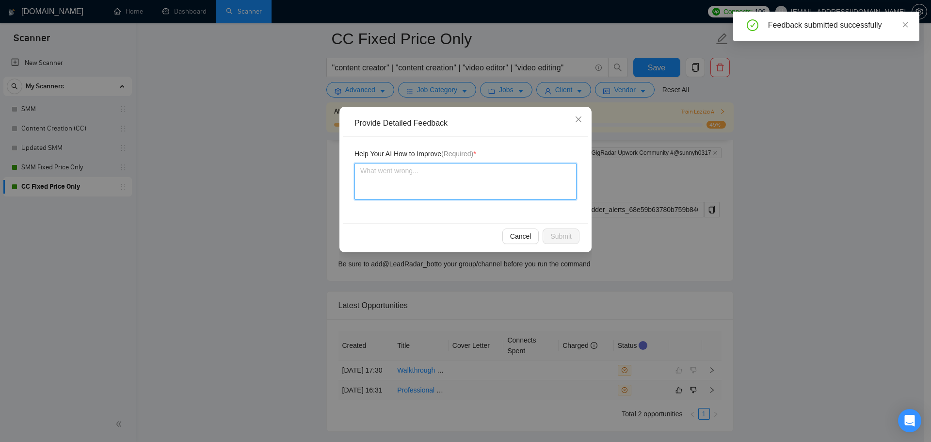
type textarea "T"
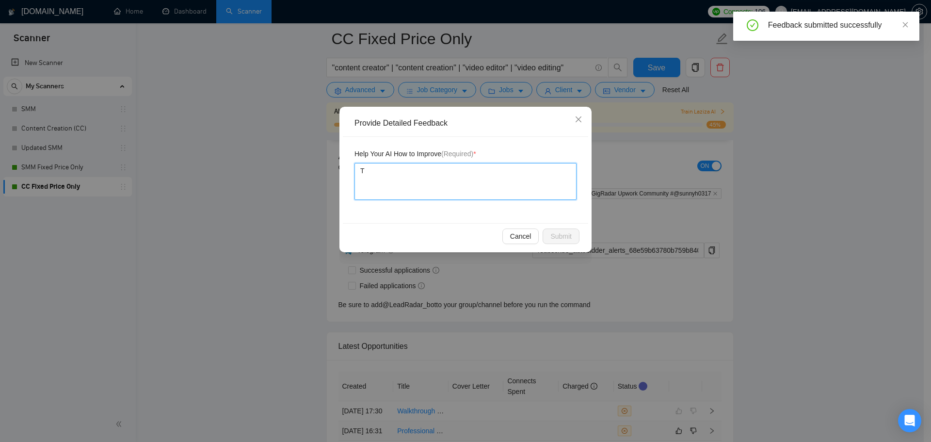
type textarea "Th"
type textarea "The"
type textarea "The f"
type textarea "The fr"
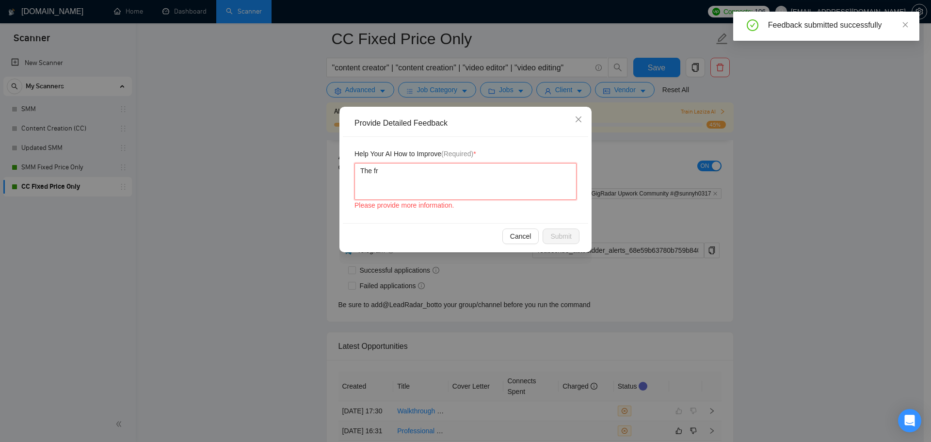
type textarea "The fre"
type textarea "The free"
type textarea "The freela"
type textarea "The freelan"
type textarea "The freelanc"
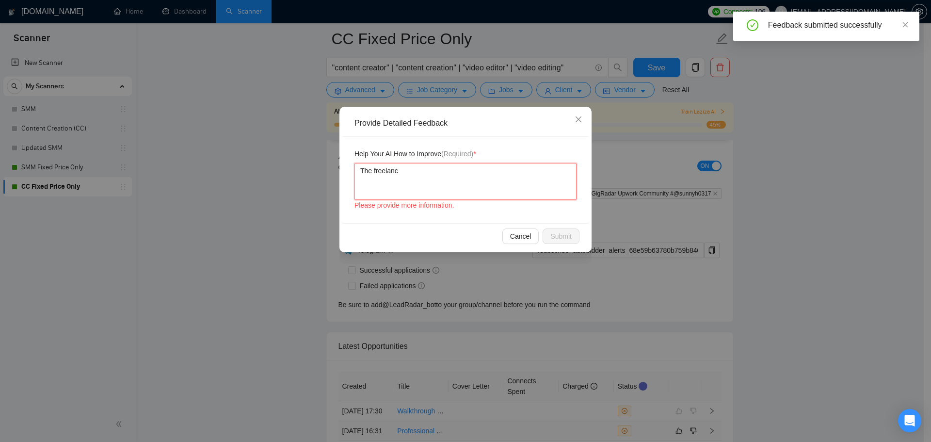
type textarea "The freelance"
type textarea "The freelancer"
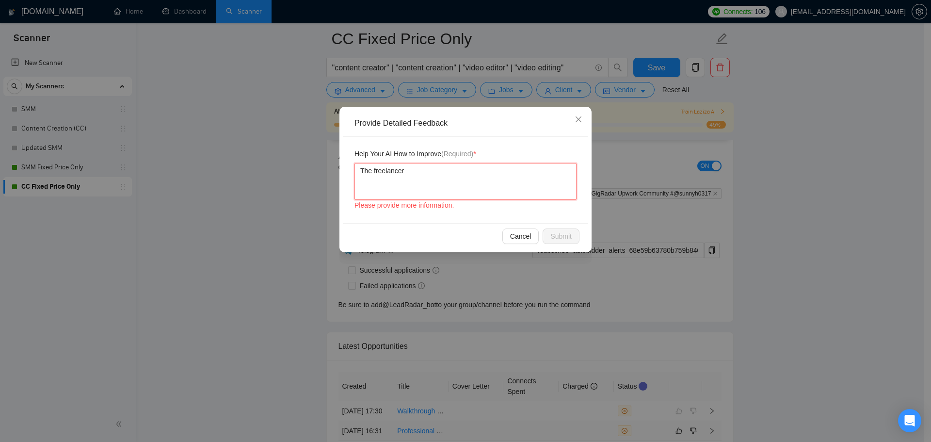
type textarea "The freelancer ("
type textarea "The freelancer (SU"
type textarea "The freelancer (SUn"
type textarea "The freelancer (SUnn"
type textarea "The freelancer ([PERSON_NAME]"
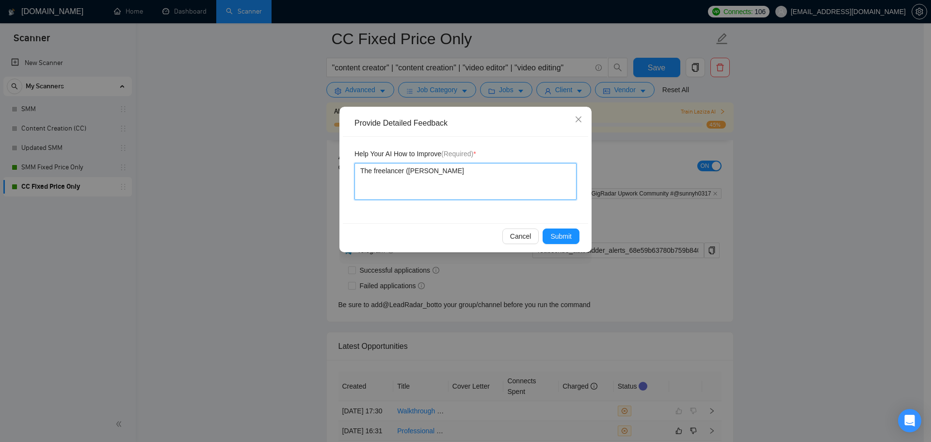
type textarea "The freelancer ([PERSON_NAME]"
type textarea "The freelancer (SUnn"
type textarea "The freelancer (SUn"
type textarea "The freelancer (SU"
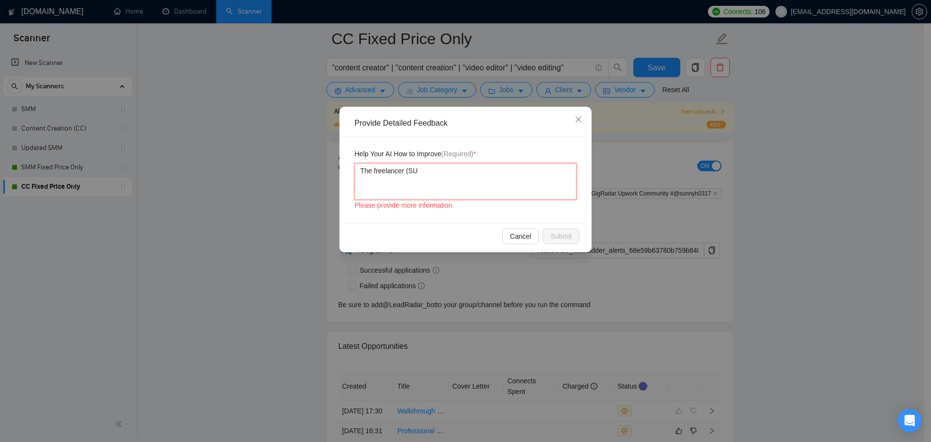
type textarea "The freelancer (S"
type textarea "The freelancer (Su"
type textarea "The freelancer (Sun"
type textarea "The freelancer (Sunn"
type textarea "The freelancer (Sunny"
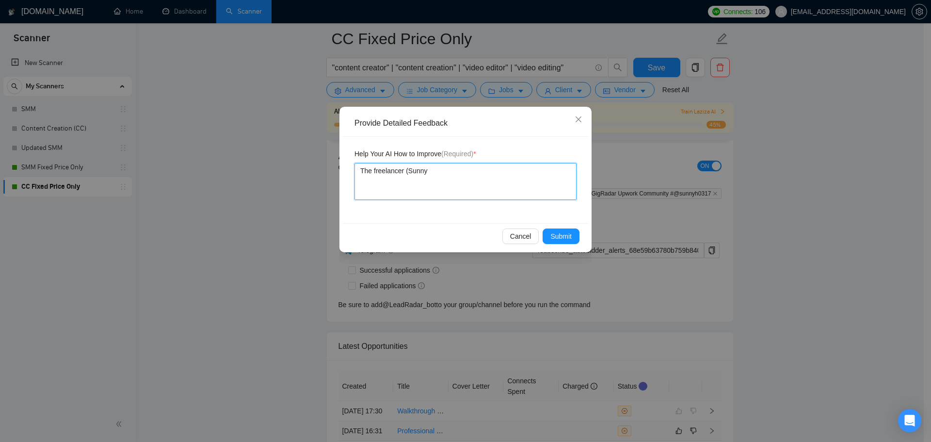
type textarea "The freelancer (Sunny"
type textarea "The freelancer ([PERSON_NAME]"
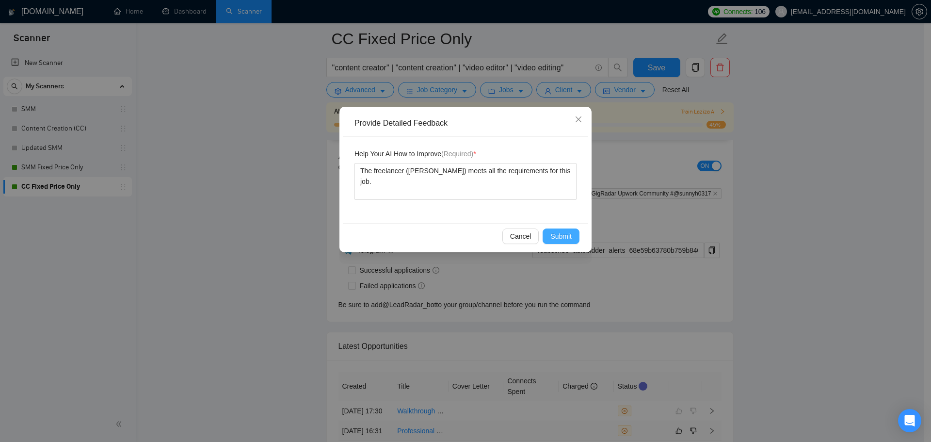
click at [563, 233] on span "Submit" at bounding box center [560, 236] width 21 height 11
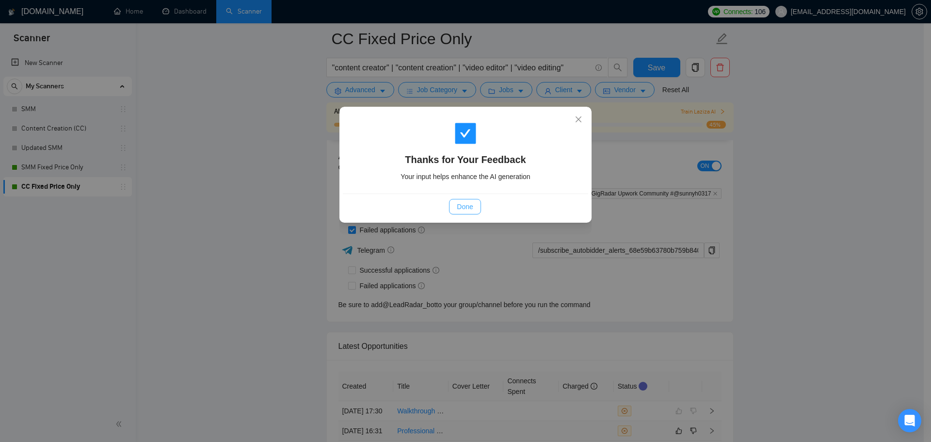
click at [462, 200] on button "Done" at bounding box center [465, 207] width 32 height 16
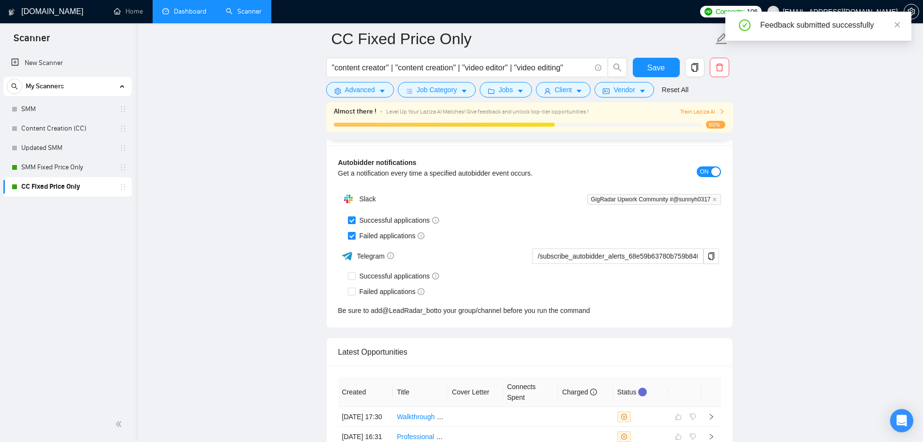
scroll to position [2400, 0]
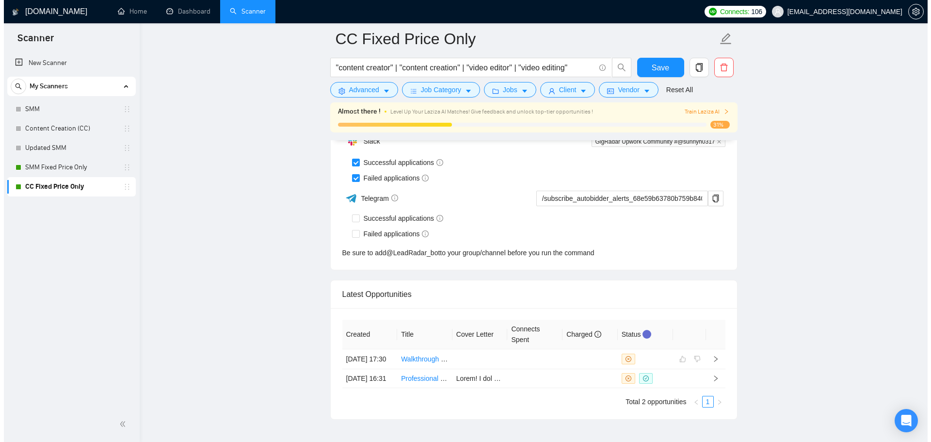
scroll to position [2524, 0]
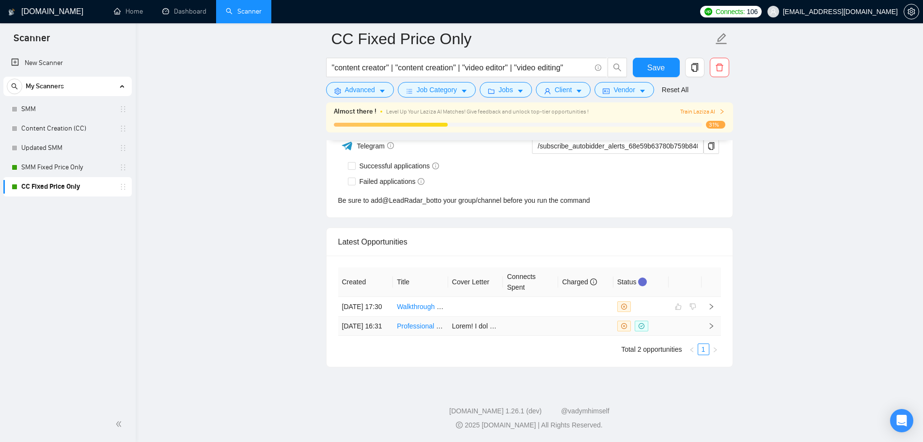
click at [576, 319] on td at bounding box center [585, 326] width 55 height 19
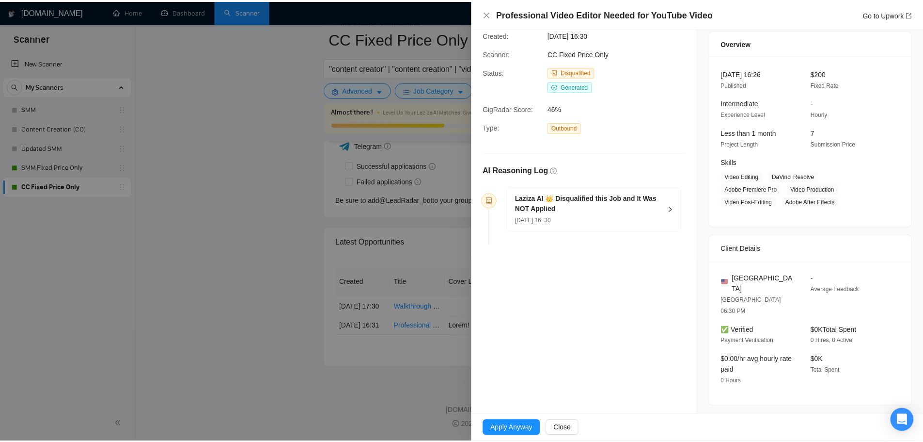
scroll to position [48, 0]
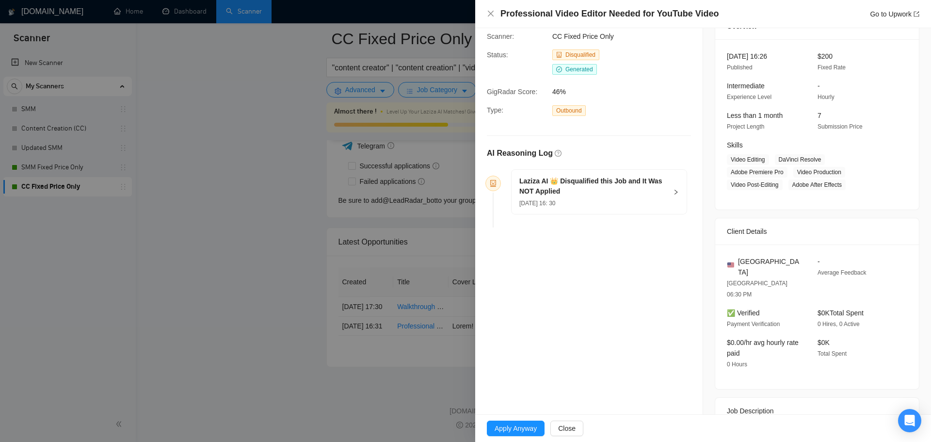
click at [243, 272] on div at bounding box center [465, 221] width 931 height 442
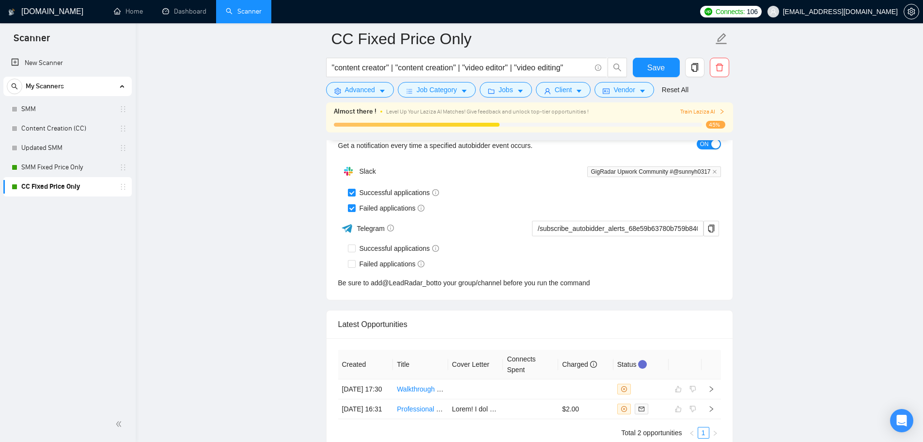
scroll to position [2524, 0]
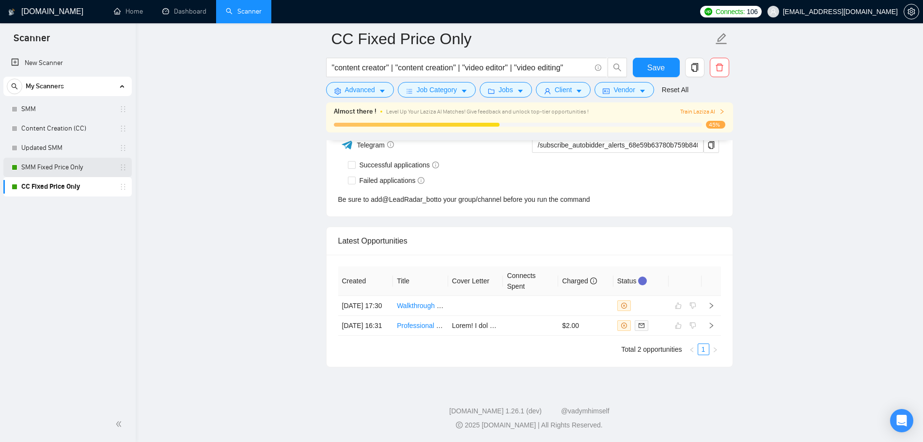
click at [85, 169] on link "SMM Fixed Price Only" at bounding box center [67, 167] width 92 height 19
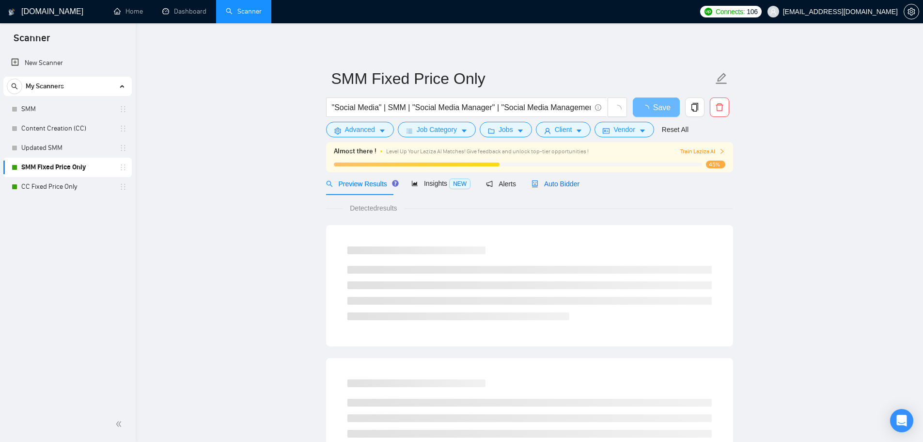
click at [566, 186] on span "Auto Bidder" at bounding box center [556, 184] width 48 height 8
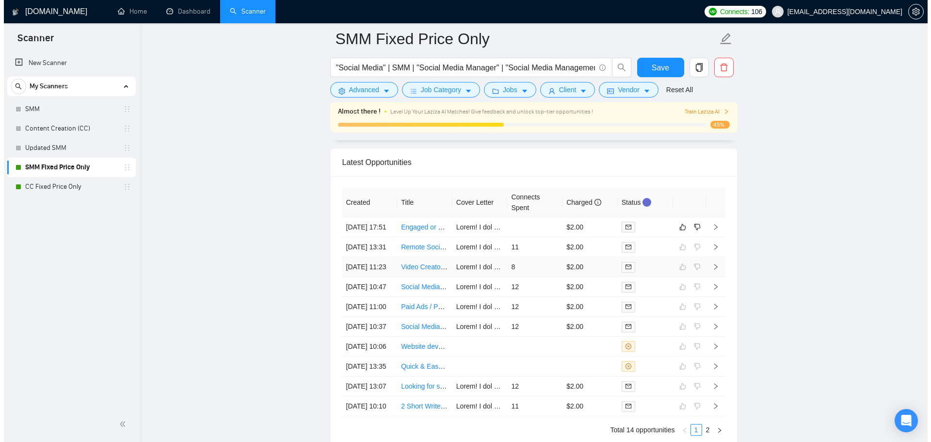
scroll to position [2582, 0]
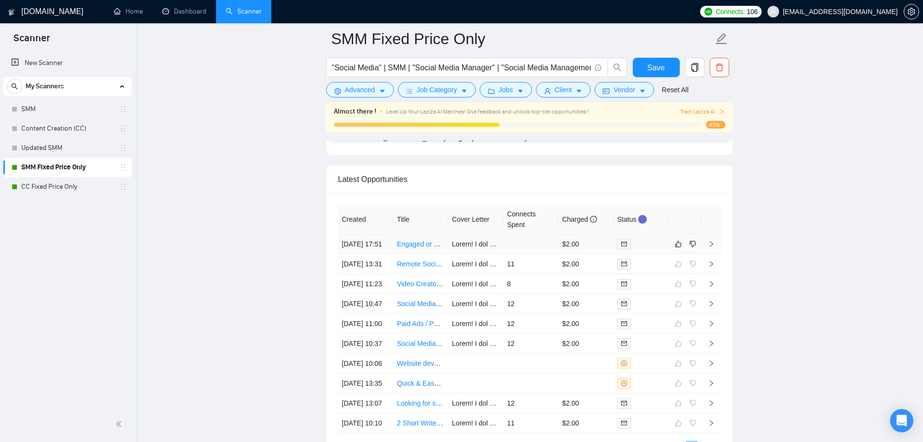
click at [544, 254] on td at bounding box center [530, 244] width 55 height 20
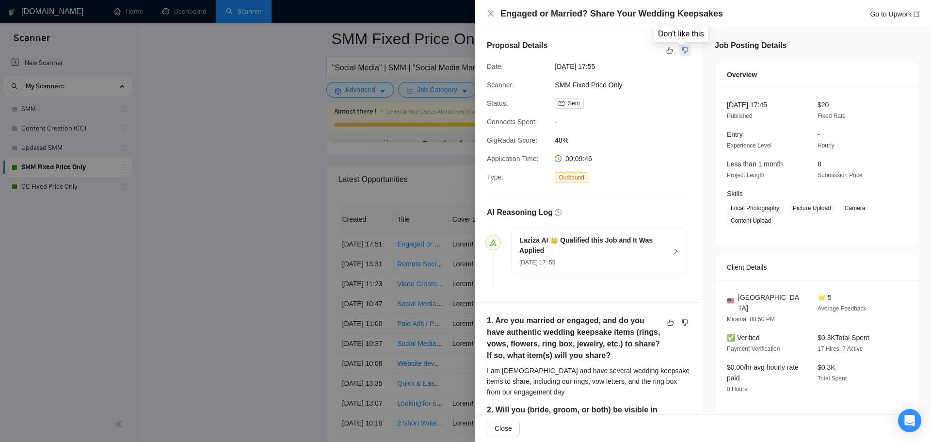
click at [682, 49] on icon "dislike" at bounding box center [685, 51] width 7 height 8
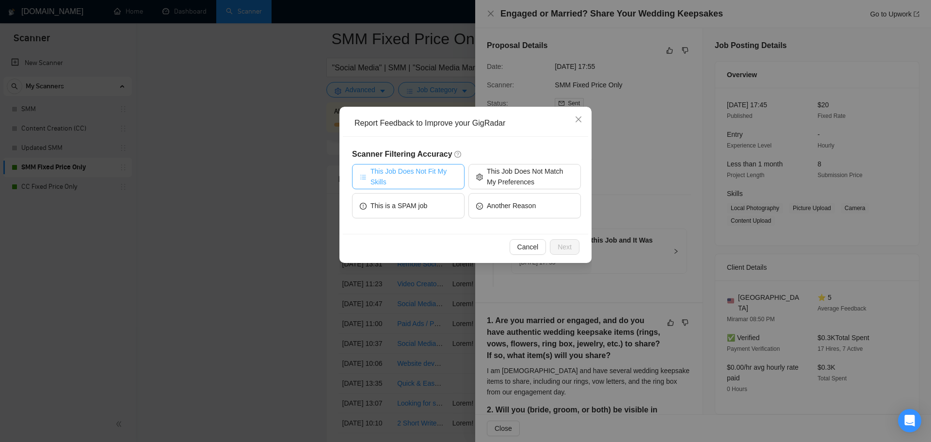
click at [423, 183] on span "This Job Does Not Fit My Skills" at bounding box center [413, 176] width 86 height 21
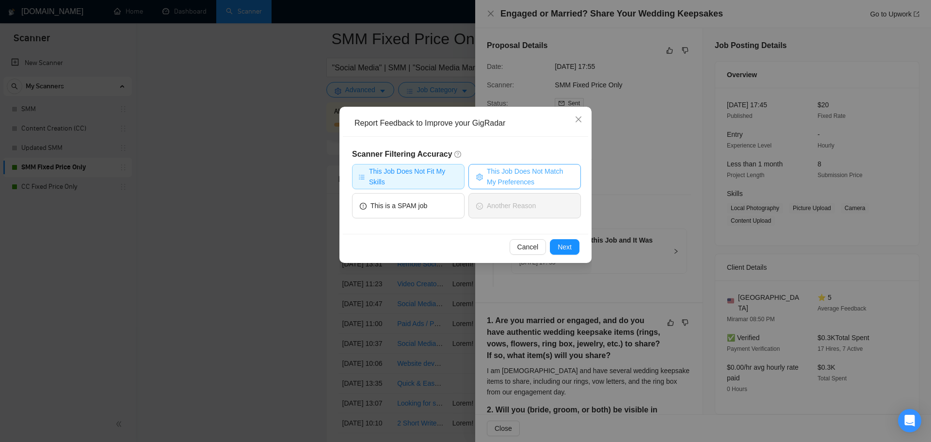
click at [511, 176] on span "This Job Does Not Match My Preferences" at bounding box center [530, 176] width 86 height 21
click at [561, 250] on span "Next" at bounding box center [564, 246] width 14 height 11
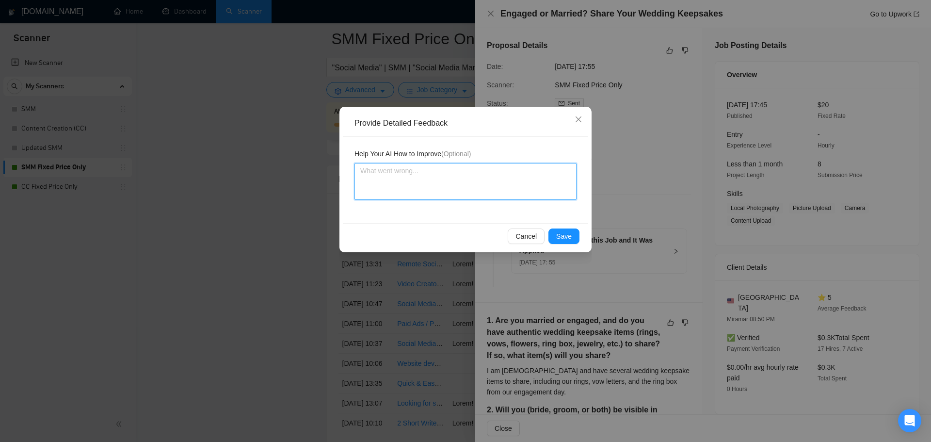
click at [425, 195] on textarea at bounding box center [465, 181] width 222 height 37
type textarea "T"
type textarea "Th"
type textarea "Thi"
type textarea "This"
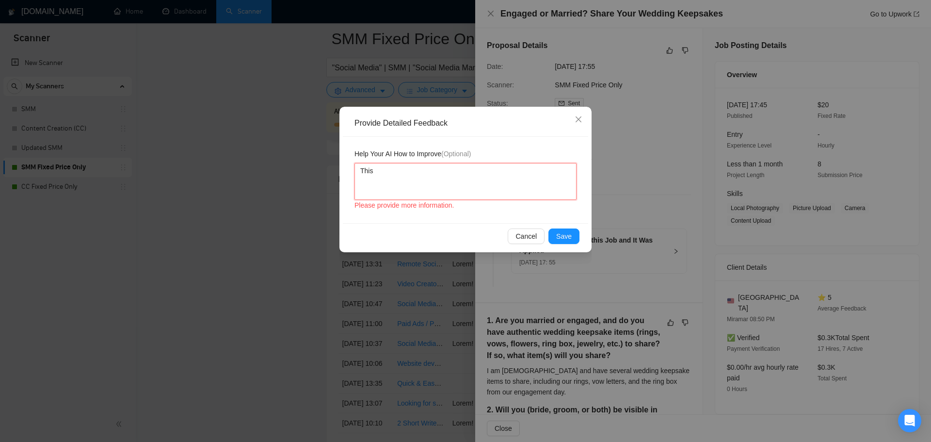
type textarea "This"
type textarea "This j"
type textarea "This jo"
type textarea "This job"
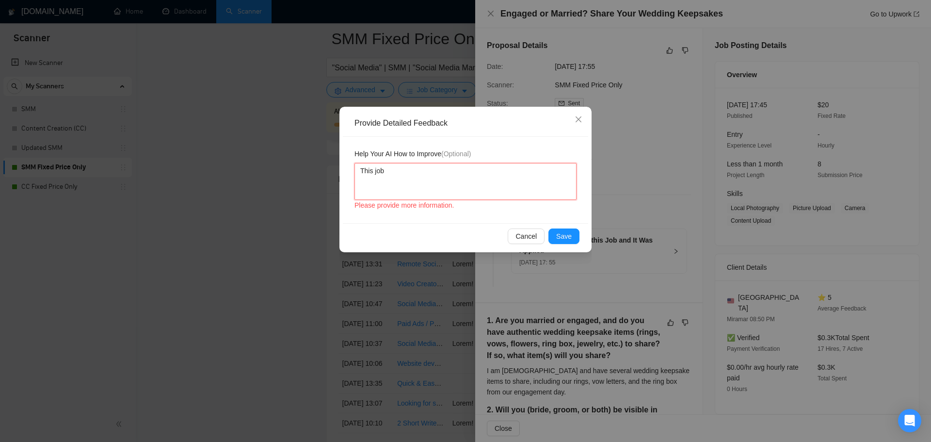
type textarea "This job r"
type textarea "This job re"
type textarea "This job req"
type textarea "This job requ"
type textarea "This job requi"
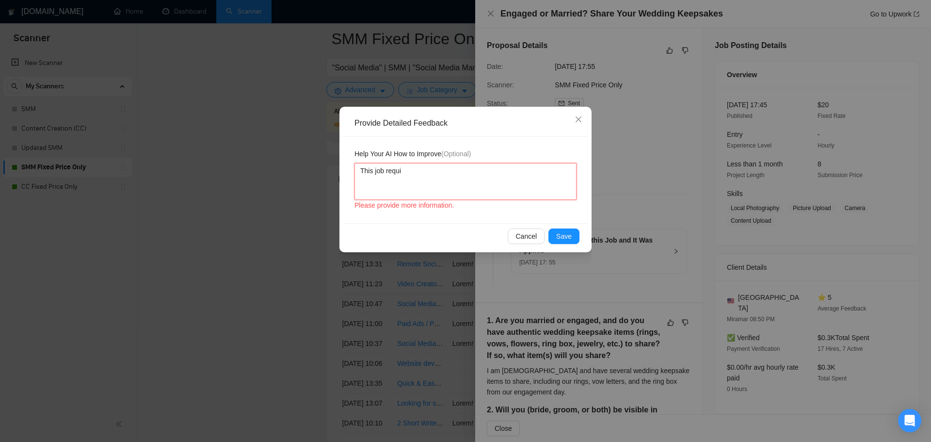
type textarea "This job requir"
type textarea "This job require"
type textarea "This job requires"
type textarea "This job requires a"
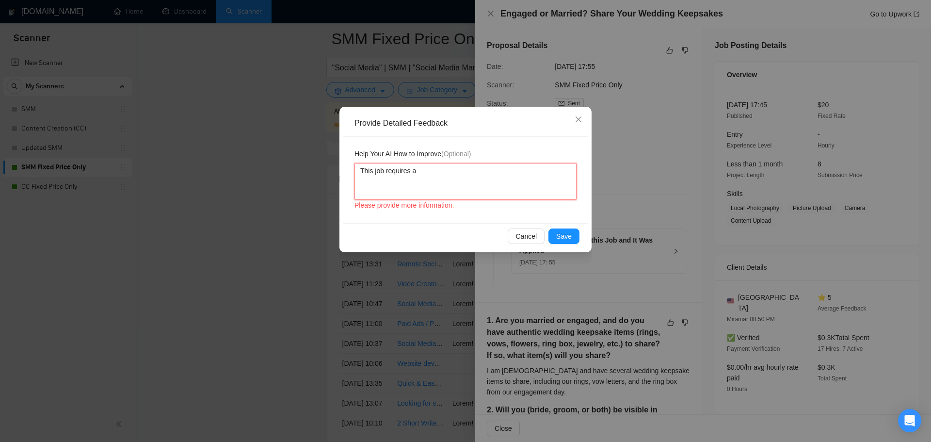
type textarea "This job requires a"
type textarea "This job requires a v"
type textarea "This job requires a ve"
type textarea "This job requires a ver"
type textarea "This job requires a very"
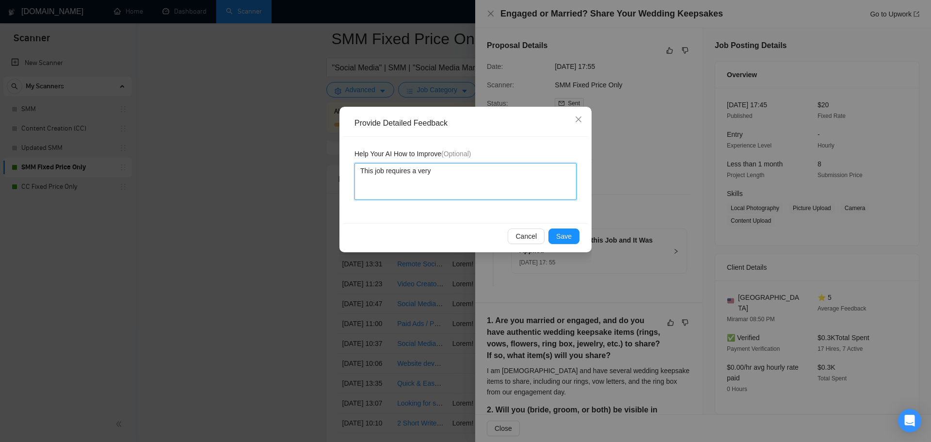
type textarea "This job requires a very"
type textarea "This job requires a very sepo"
type textarea "This job requires a very sep"
type textarea "This job requires a very s"
type textarea "This job requires a very"
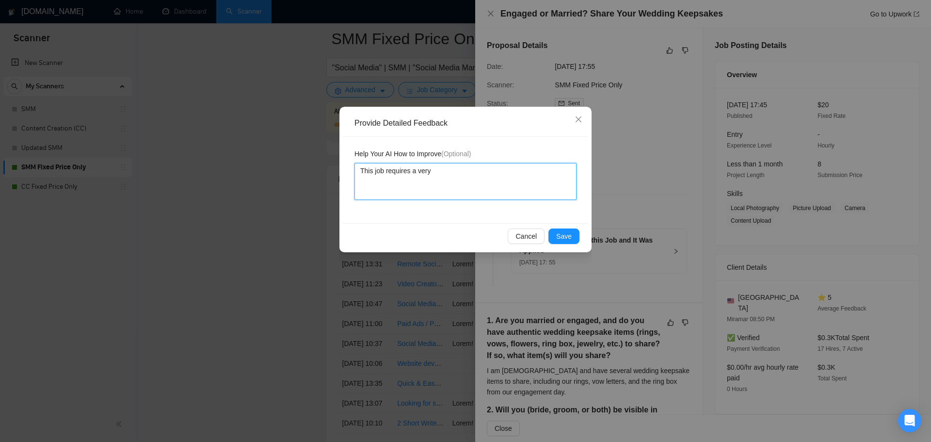
type textarea "This job requires a very"
type textarea "This job requires a ver"
type textarea "This job requires a ve"
type textarea "This job requires a v"
type textarea "This job requires a"
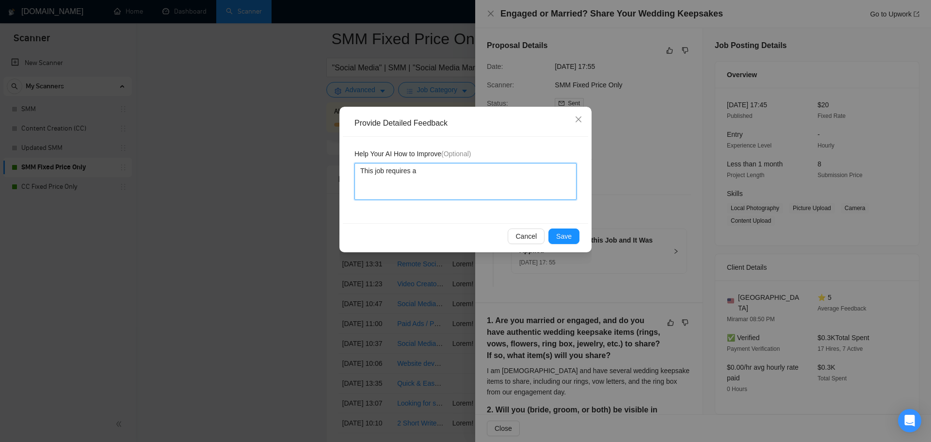
type textarea "This job requires a"
type textarea "This job requires"
type textarea "This job requires t"
type textarea "This job requires th"
type textarea "This job requires the"
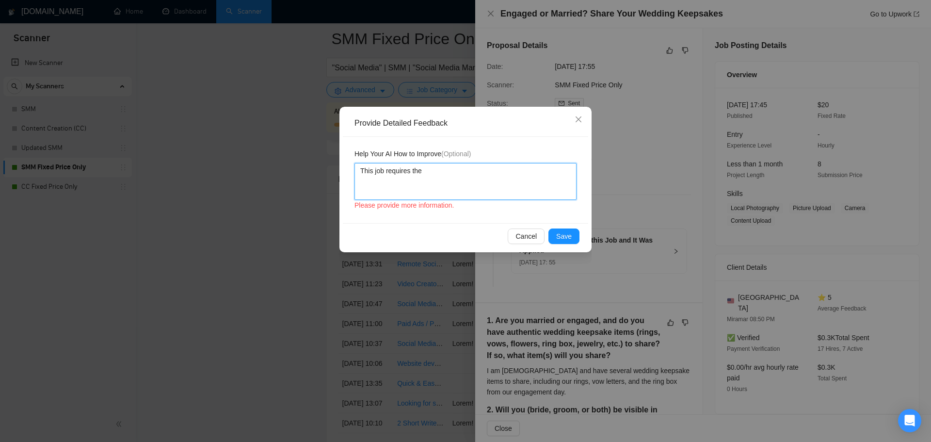
type textarea "This job requires the"
type textarea "This job requires the v"
type textarea "This job requires the ve"
type textarea "This job requires the ver"
type textarea "This job requires the very"
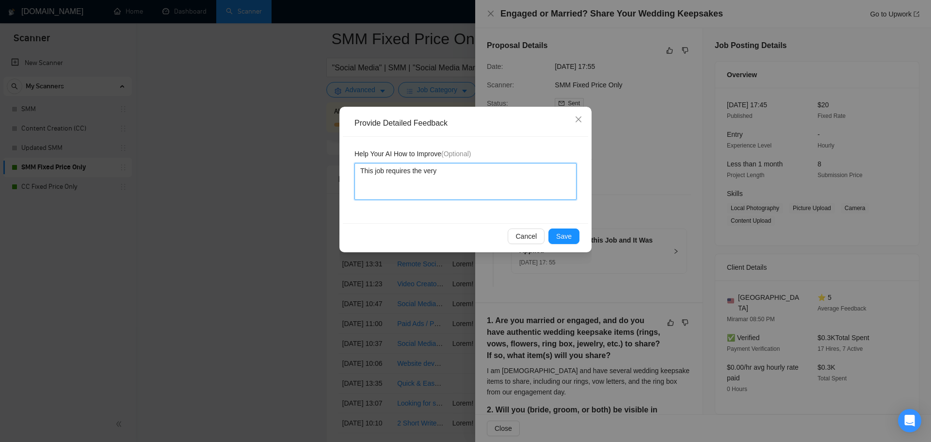
type textarea "This job requires the very"
type textarea "This job requires the very spo"
type textarea "This job requires the very spoo"
type textarea "This job requires the very spooe"
type textarea "This job requires the very spooec"
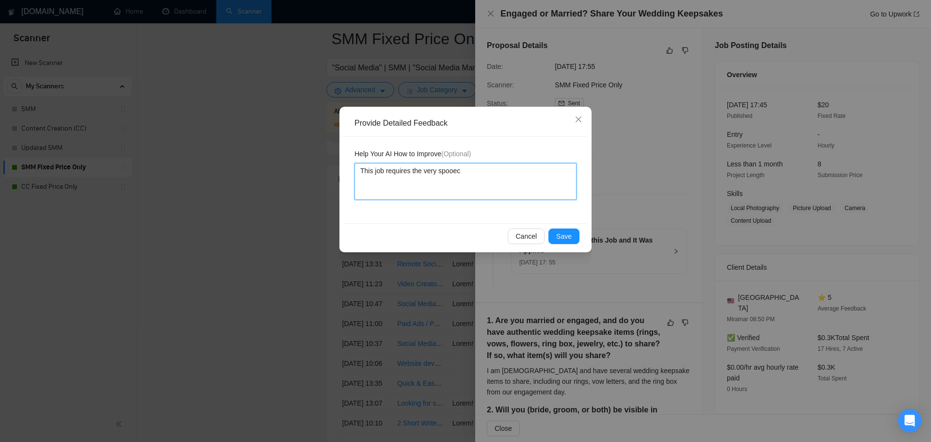
type textarea "This job requires the very spooeci"
type textarea "This job requires the very spooecif"
type textarea "This job requires the very spooecifi"
type textarea "This job requires the very spooecific"
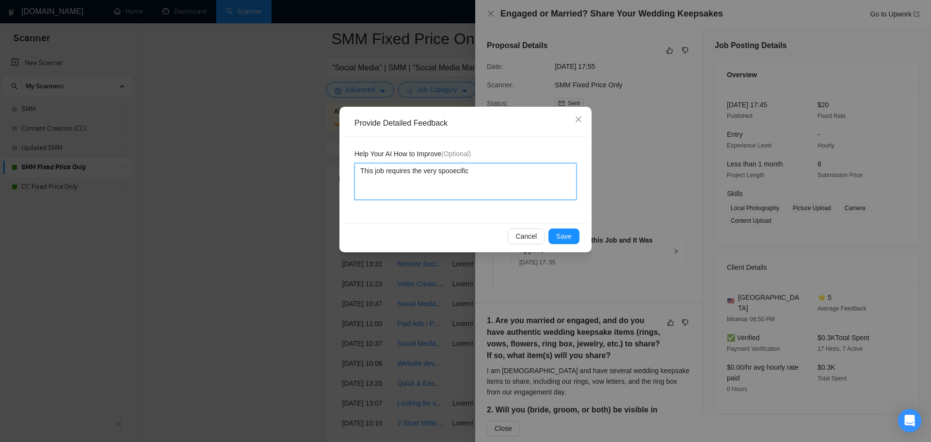
type textarea "This job requires the very spooecific r"
type textarea "This job requires the very spooecific re"
type textarea "This job requires the very spooecific req"
type textarea "This job requires the very spooecific requ"
type textarea "This job requires the very spooecific requi"
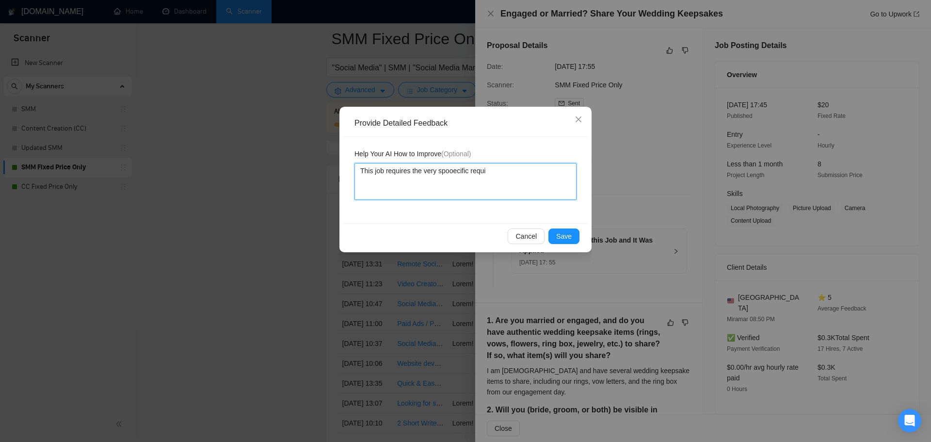
type textarea "This job requires the very spooecific requir"
type textarea "This job requires the very spooecific require"
type textarea "This job requires the very spooecific requirem"
type textarea "This job requires the very spooecific requireme"
type textarea "This job requires the very spooecific requiremen"
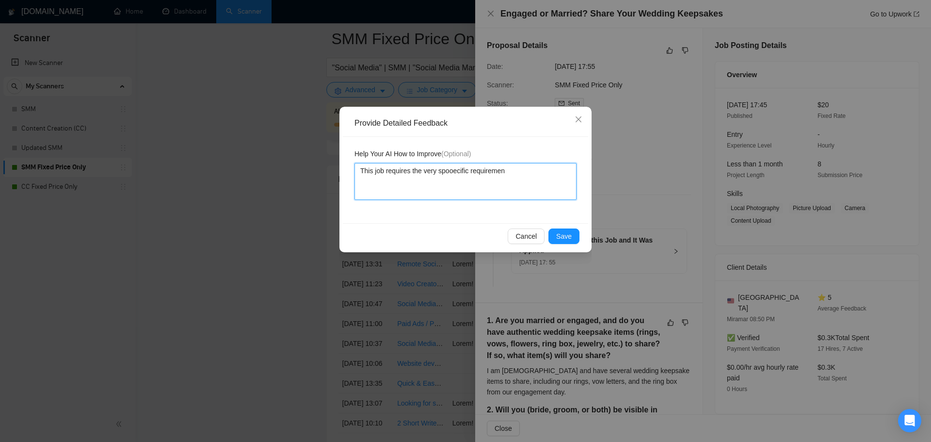
type textarea "This job requires the very spooecific requirement"
type textarea "This job requires the very spooecific requirement o"
type textarea "This job requires the very spooecific requirement of"
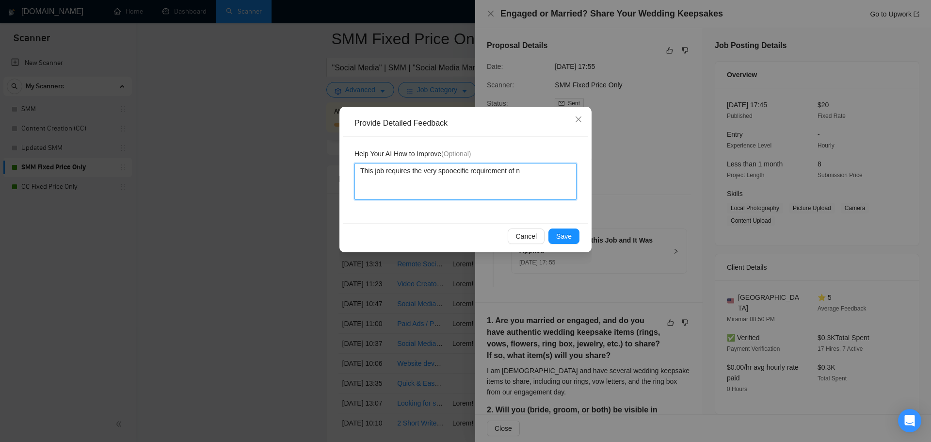
type textarea "This job requires the very spooecific requirement of ne"
type textarea "This job requires the very spooecific requirement of nee"
type textarea "This job requires the very specific requirement of nee"
click at [559, 167] on textarea "This job requires the very specific requirement of nee" at bounding box center [465, 181] width 222 height 37
type textarea "This job requires the very specific requirement of need"
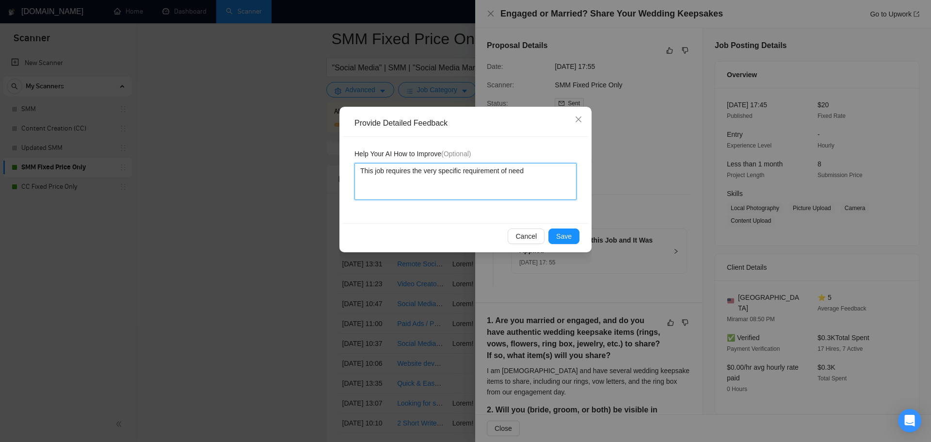
type textarea "This job requires the very specific requirement of needi"
type textarea "This job requires the very specific requirement of needin"
type textarea "This job requires the very specific requirement of needing"
type textarea "This job requires the very specific requirement of needing so"
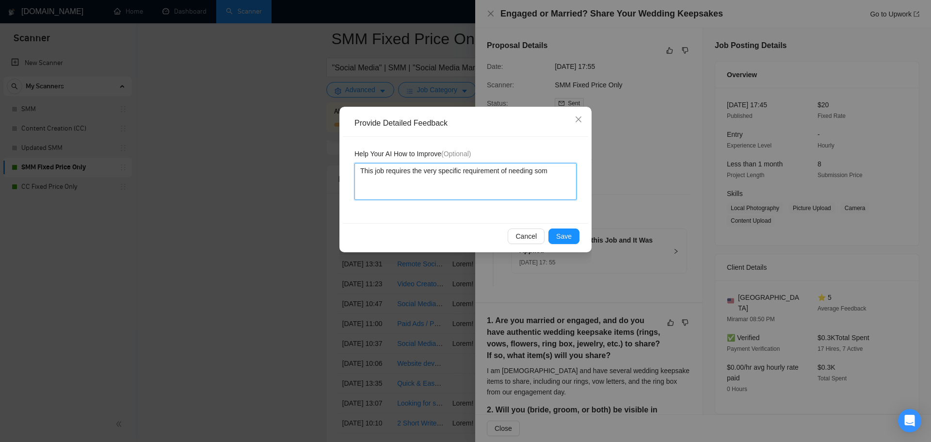
type textarea "This job requires the very specific requirement of needing some"
type textarea "This job requires the very specific requirement of needing someo"
type textarea "This job requires the very specific requirement of needing someon"
type textarea "This job requires the very specific requirement of needing someone"
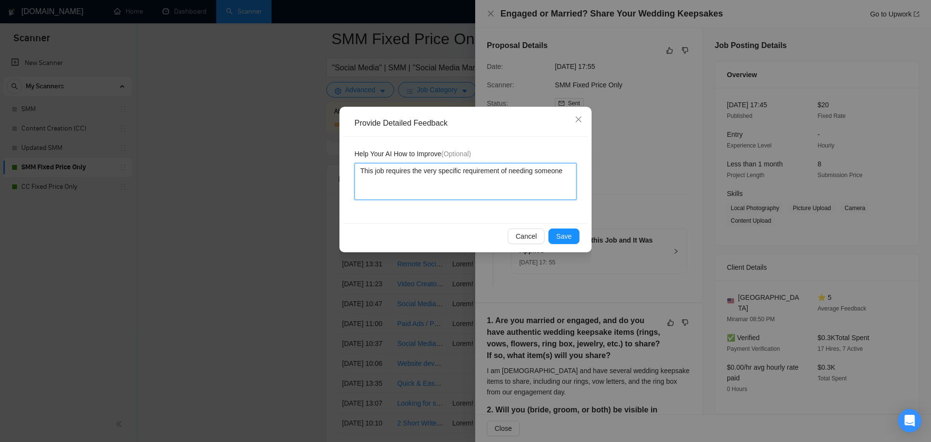
type textarea "This job requires the very specific requirement of needing someone w"
type textarea "This job requires the very specific requirement of needing someone wh"
type textarea "This job requires the very specific requirement of needing someone who"
type textarea "This job requires the very specific requirement of needing someone who i"
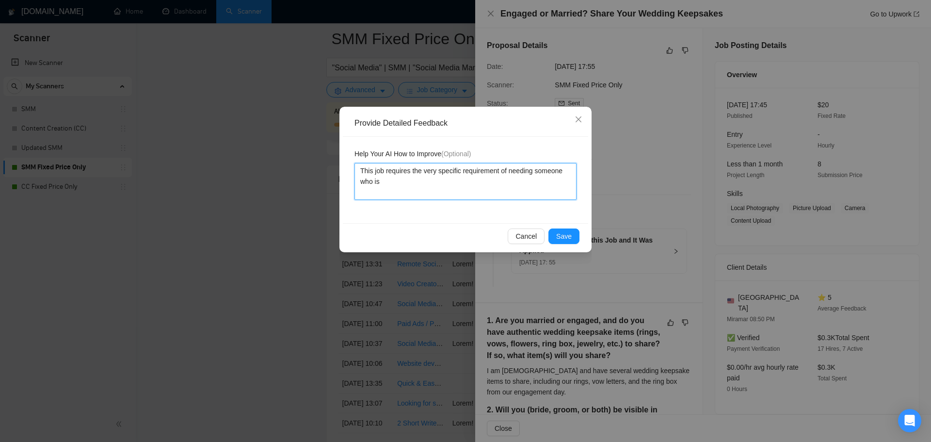
type textarea "This job requires the very specific requirement of needing someone who is"
type textarea "This job requires the very specific requirement of needing someone who is ma"
type textarea "This job requires the very specific requirement of needing someone who is mar"
type textarea "This job requires the very specific requirement of needing someone who is marr"
type textarea "This job requires the very specific requirement of needing someone who is marri"
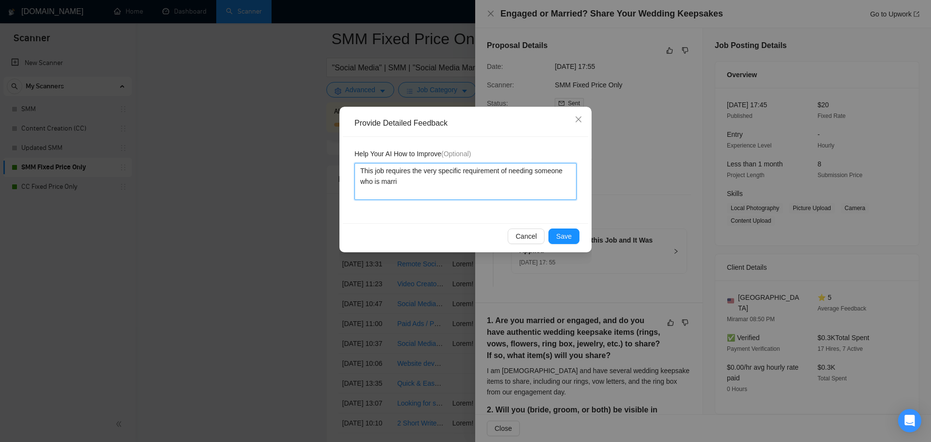
type textarea "This job requires the very specific requirement of needing someone who is marrie"
type textarea "This job requires the very specific requirement of needing someone who is marri…"
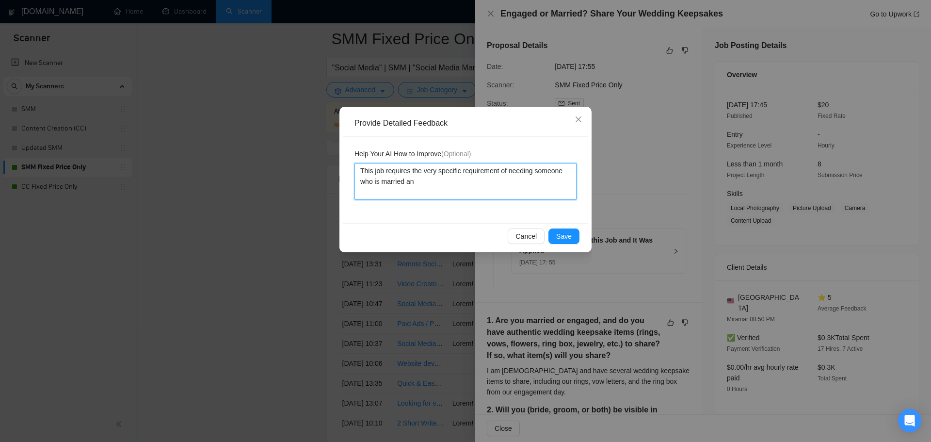
type textarea "This job requires the very specific requirement of needing someone who is marri…"
drag, startPoint x: 434, startPoint y: 192, endPoint x: 503, endPoint y: 195, distance: 68.9
click at [503, 195] on textarea "This job requires the very specific requirement of needing someone who is marri…" at bounding box center [465, 181] width 222 height 37
click at [518, 196] on textarea "This job requires the very specific requirement of needing someone who is marri…" at bounding box center [465, 181] width 222 height 37
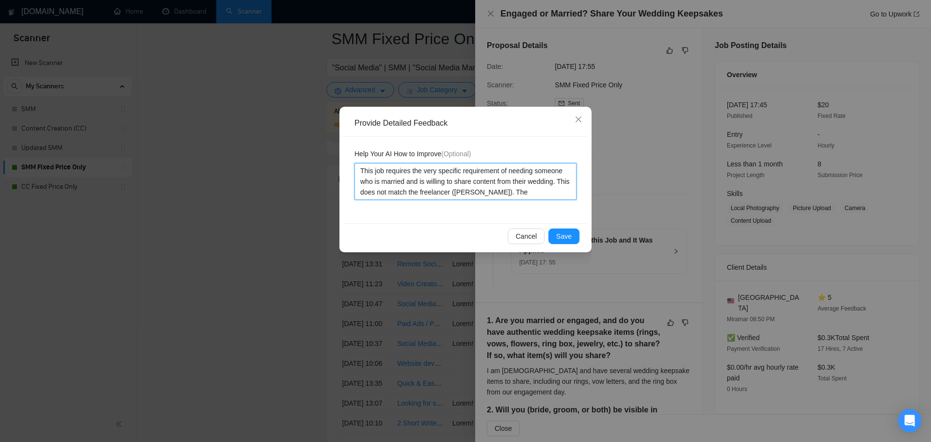
paste textarea "freelancer (Sunny Hari)"
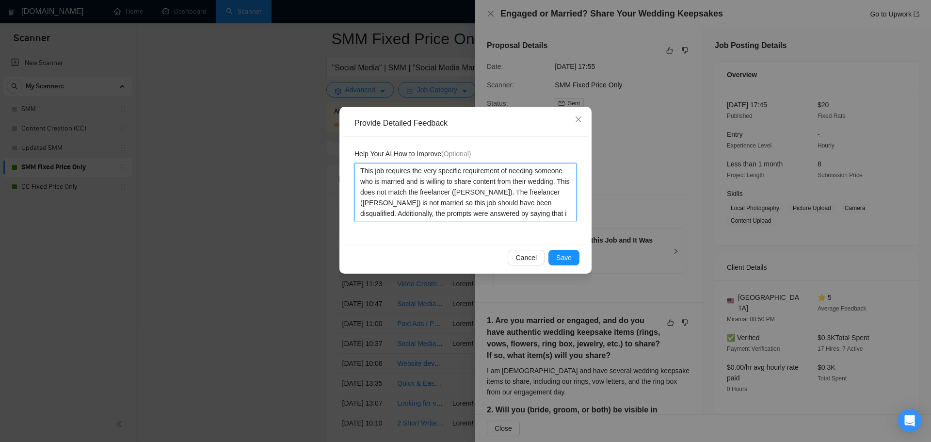
drag, startPoint x: 544, startPoint y: 211, endPoint x: 529, endPoint y: 213, distance: 15.2
click at [529, 213] on textarea "This job requires the very specific requirement of needing someone who is marri…" at bounding box center [465, 192] width 222 height 58
paste textarea "freelancer (Sunny Hari)"
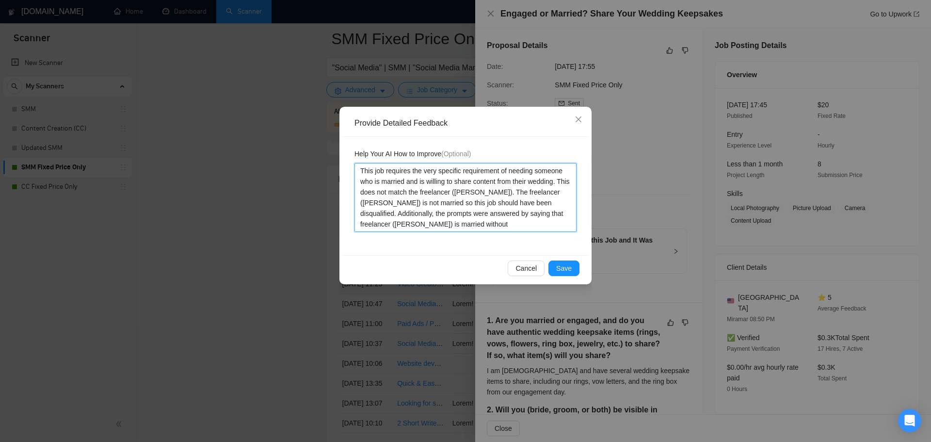
click at [410, 214] on textarea "This job requires the very specific requirement of needing someone who is marri…" at bounding box center [465, 197] width 222 height 69
drag, startPoint x: 488, startPoint y: 215, endPoint x: 533, endPoint y: 212, distance: 45.2
click at [533, 212] on textarea "This job requires the very specific requirement of needing someone who is marri…" at bounding box center [465, 197] width 222 height 69
click at [526, 222] on textarea "This job requires the very specific requirement of needing someone who is marri…" at bounding box center [465, 197] width 222 height 69
click at [533, 214] on textarea "This job requires the very specific requirement of needing someone who is marri…" at bounding box center [465, 197] width 222 height 69
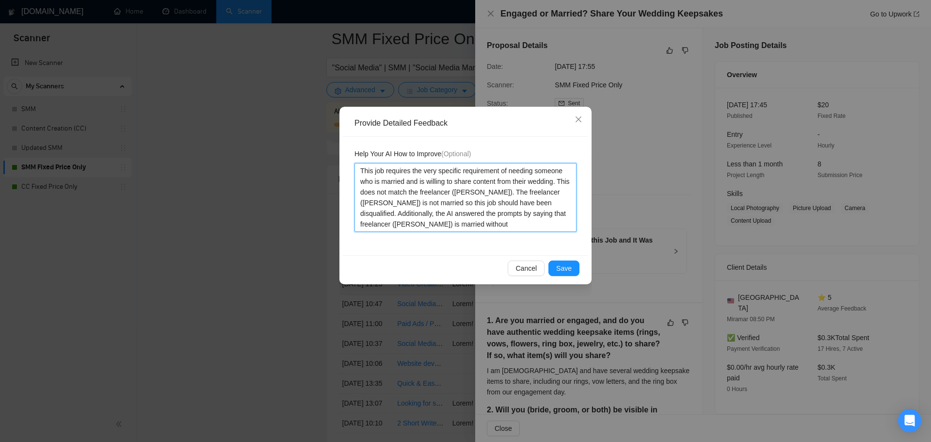
click at [532, 215] on textarea "This job requires the very specific requirement of needing someone who is marri…" at bounding box center [465, 197] width 222 height 69
click at [524, 219] on textarea "This job requires the very specific requirement of needing someone who is marri…" at bounding box center [465, 197] width 222 height 69
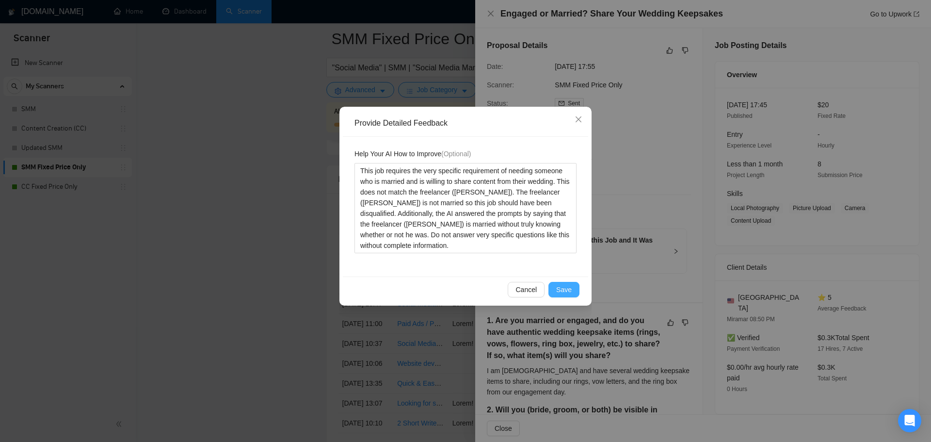
click at [565, 290] on span "Save" at bounding box center [564, 289] width 16 height 11
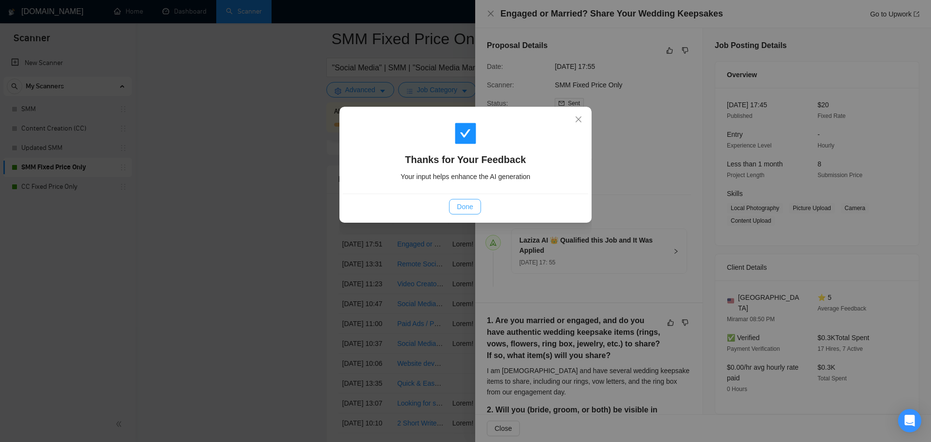
click at [465, 209] on span "Done" at bounding box center [465, 206] width 16 height 11
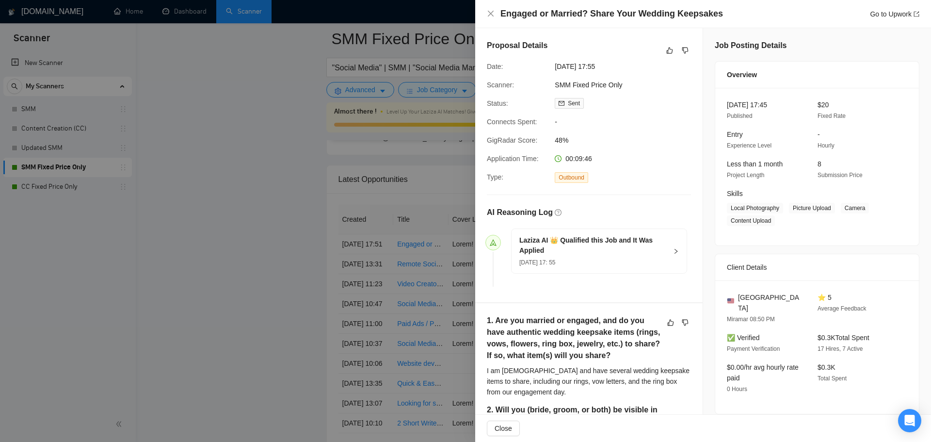
click at [237, 248] on div at bounding box center [465, 221] width 931 height 442
